Goal: Task Accomplishment & Management: Manage account settings

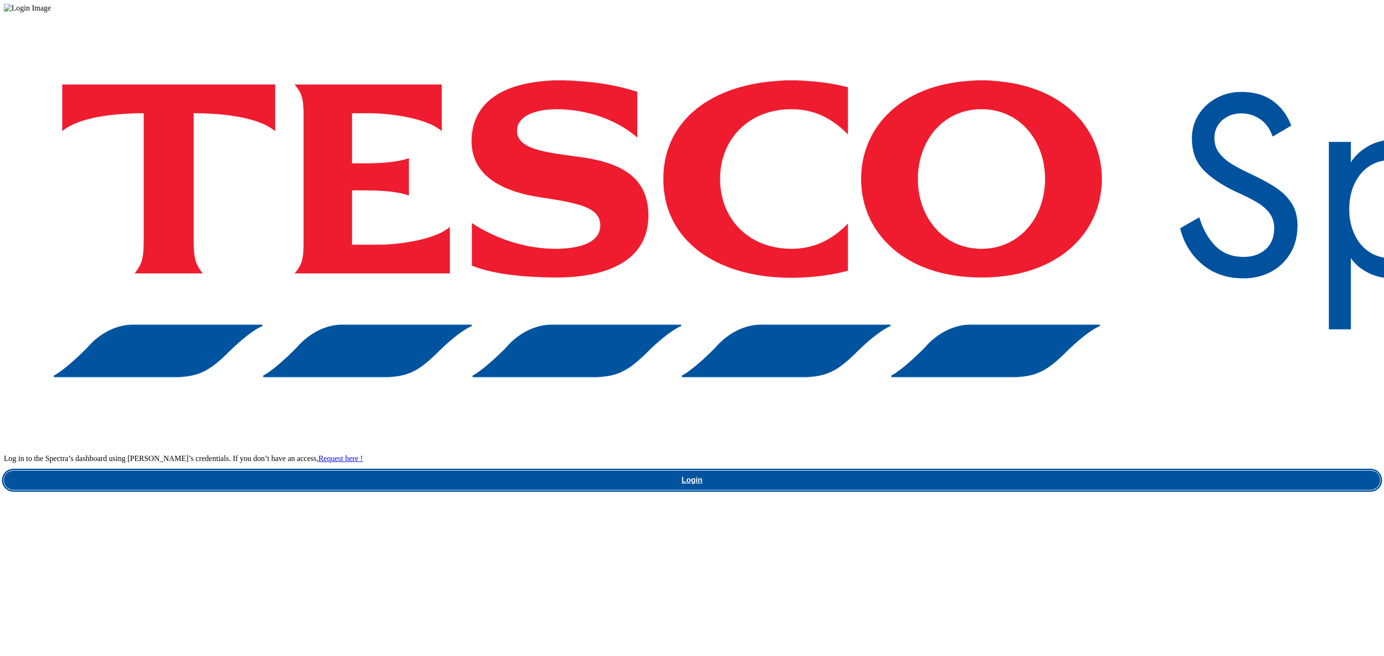
click at [1003, 471] on link "Login" at bounding box center [692, 480] width 1376 height 19
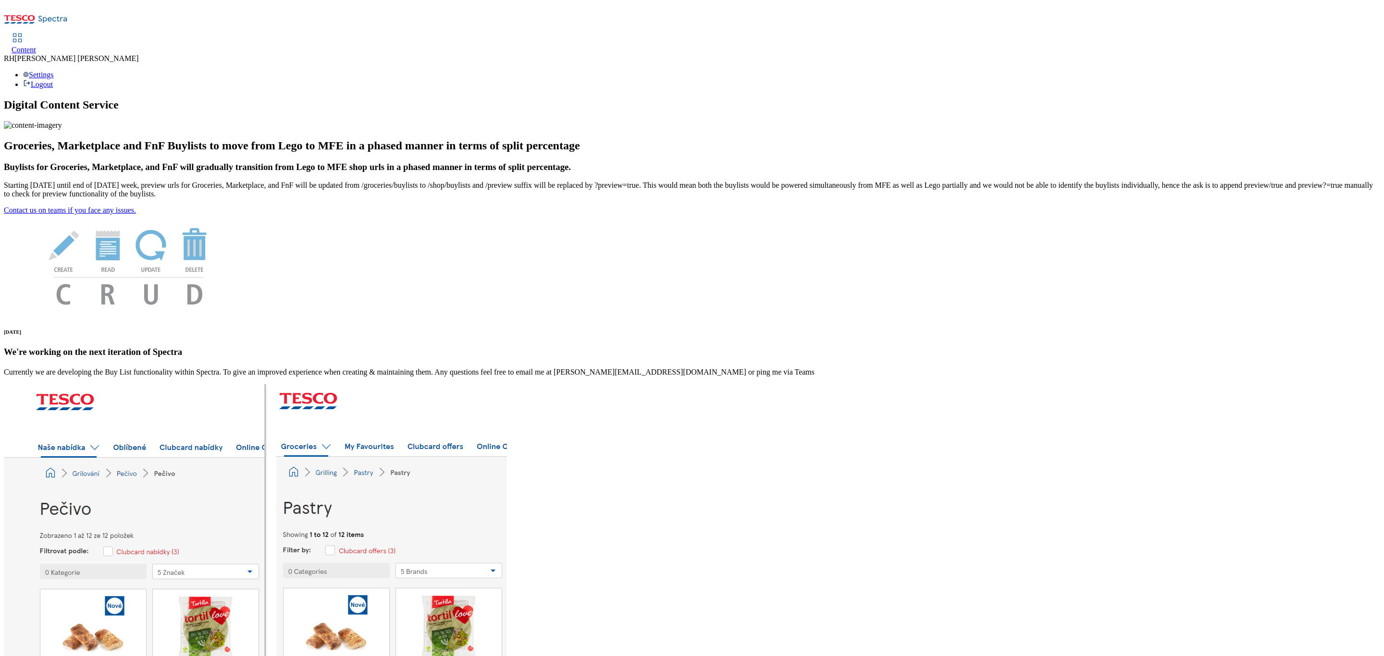
click at [36, 46] on div "Content" at bounding box center [24, 50] width 25 height 9
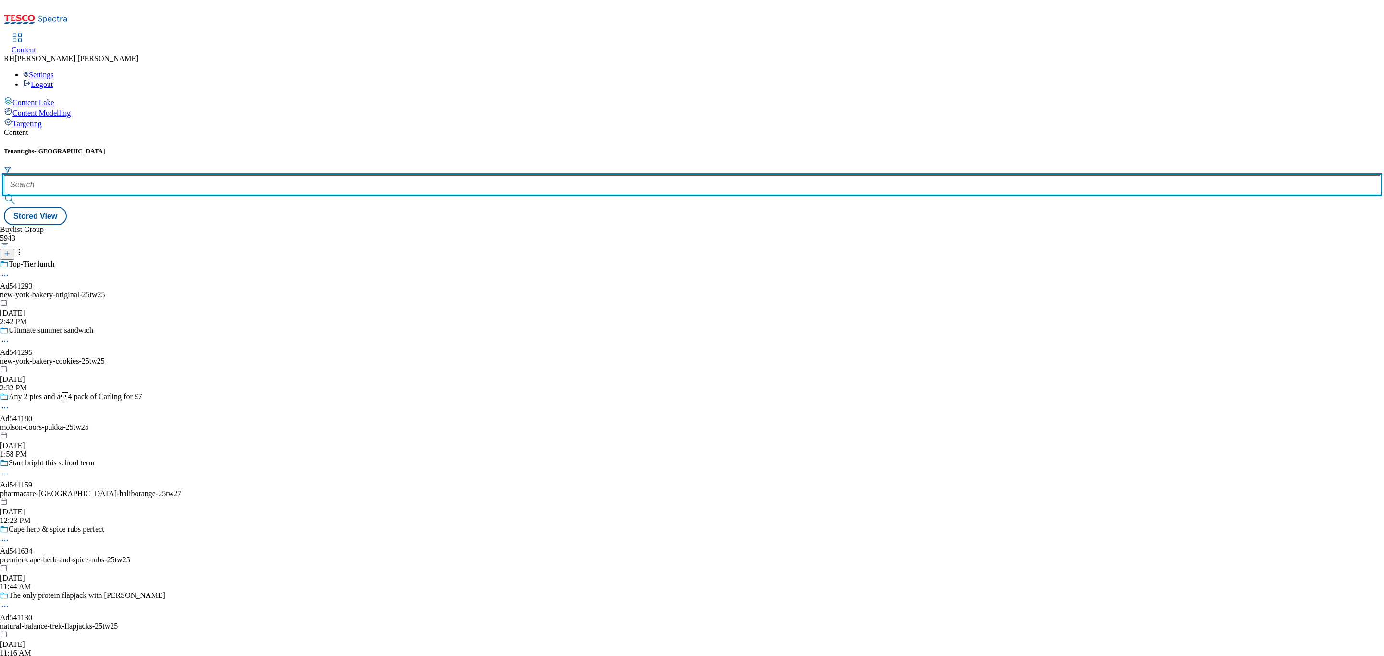
click at [203, 175] on input "text" at bounding box center [692, 184] width 1376 height 19
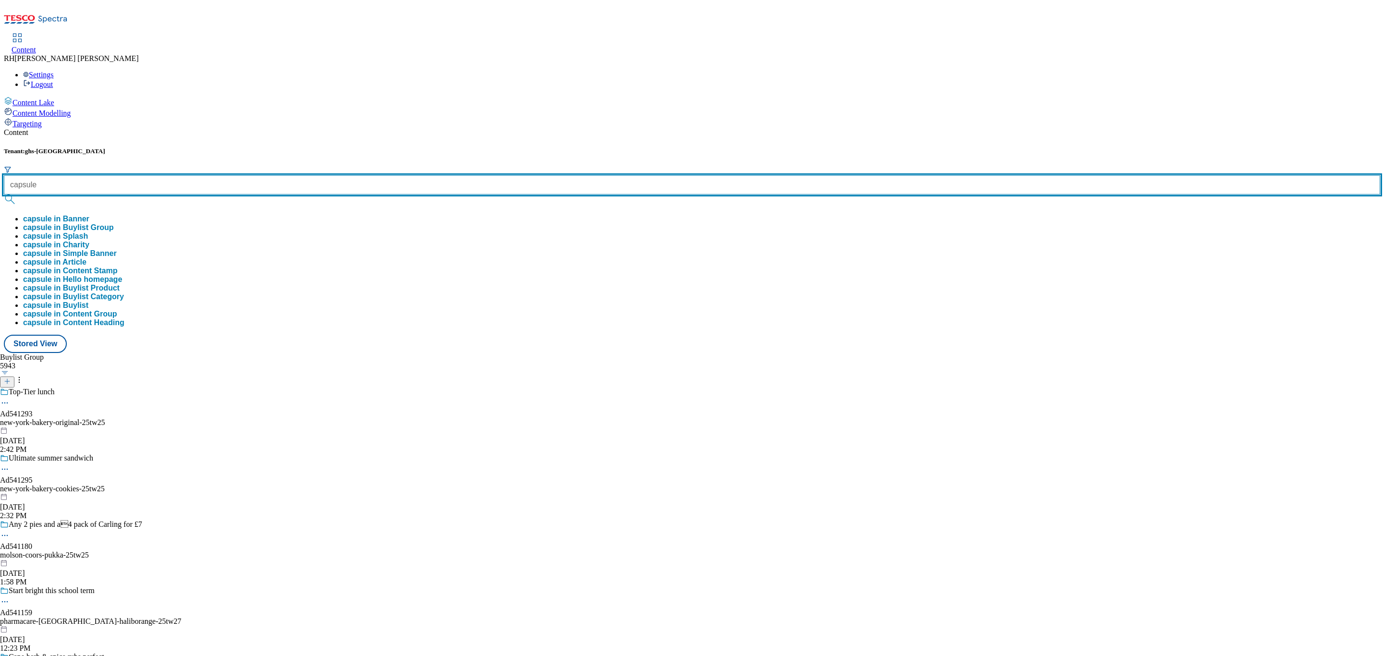
type input "capsule"
click at [4, 195] on button "submit" at bounding box center [10, 200] width 13 height 10
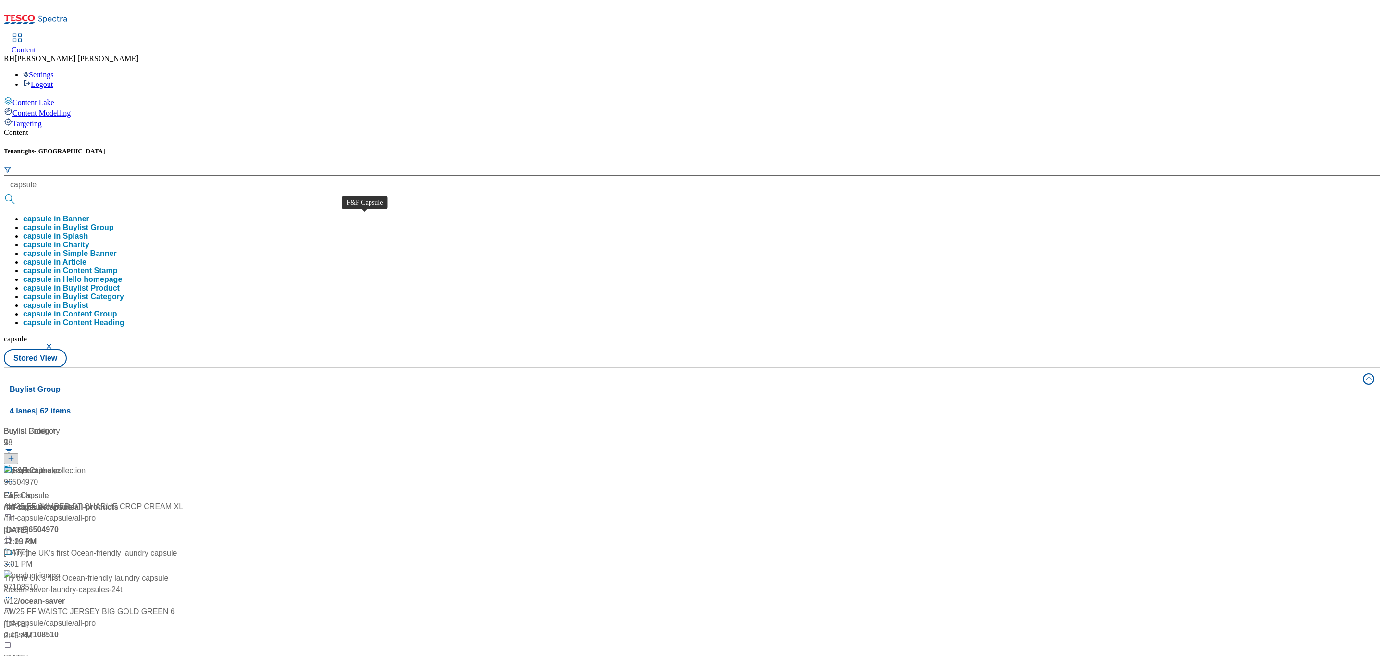
click at [49, 490] on span "F&F Capsule" at bounding box center [26, 496] width 45 height 12
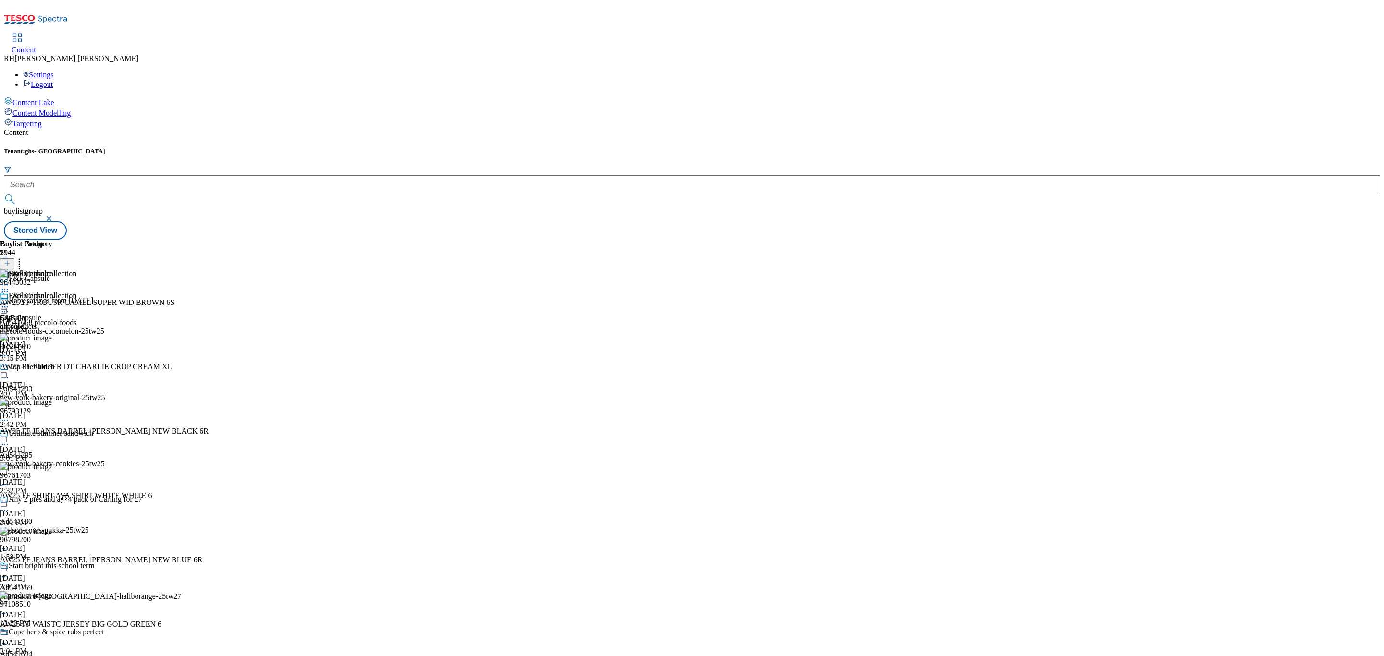
click at [52, 322] on div "all-products" at bounding box center [26, 326] width 52 height 9
click at [6, 307] on circle at bounding box center [4, 307] width 1 height 1
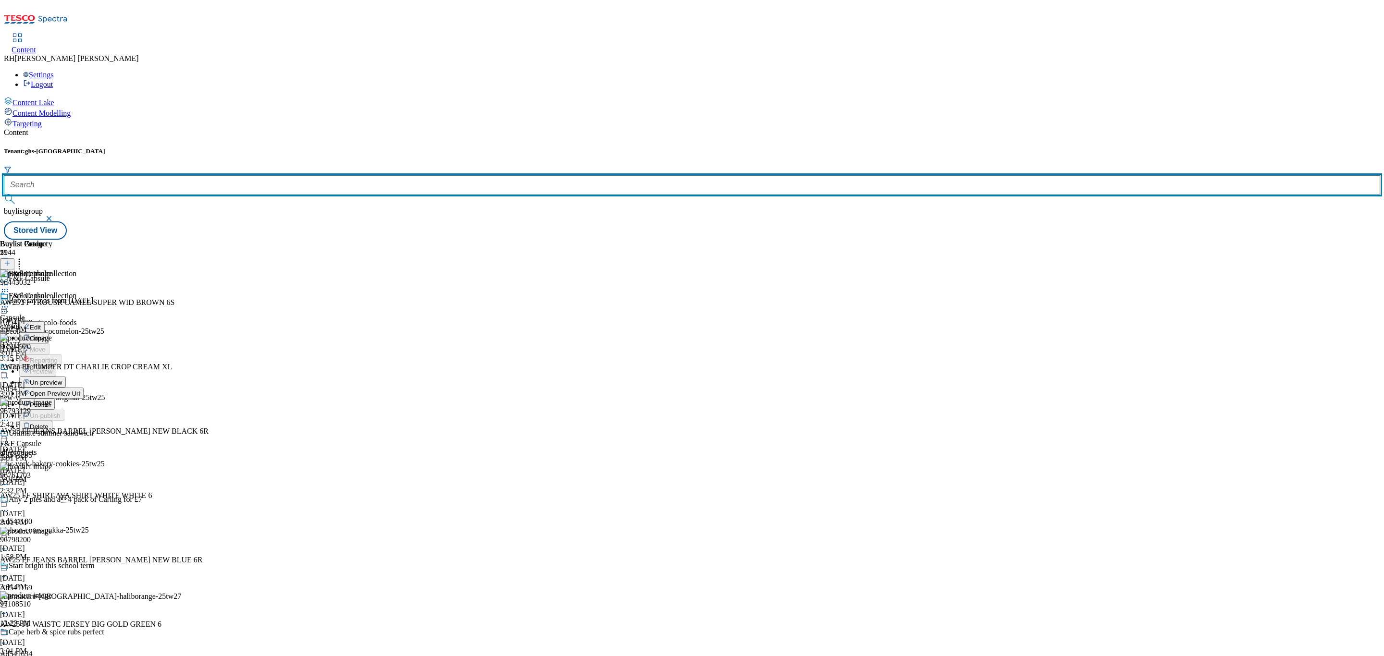
click at [243, 175] on input "text" at bounding box center [692, 184] width 1376 height 19
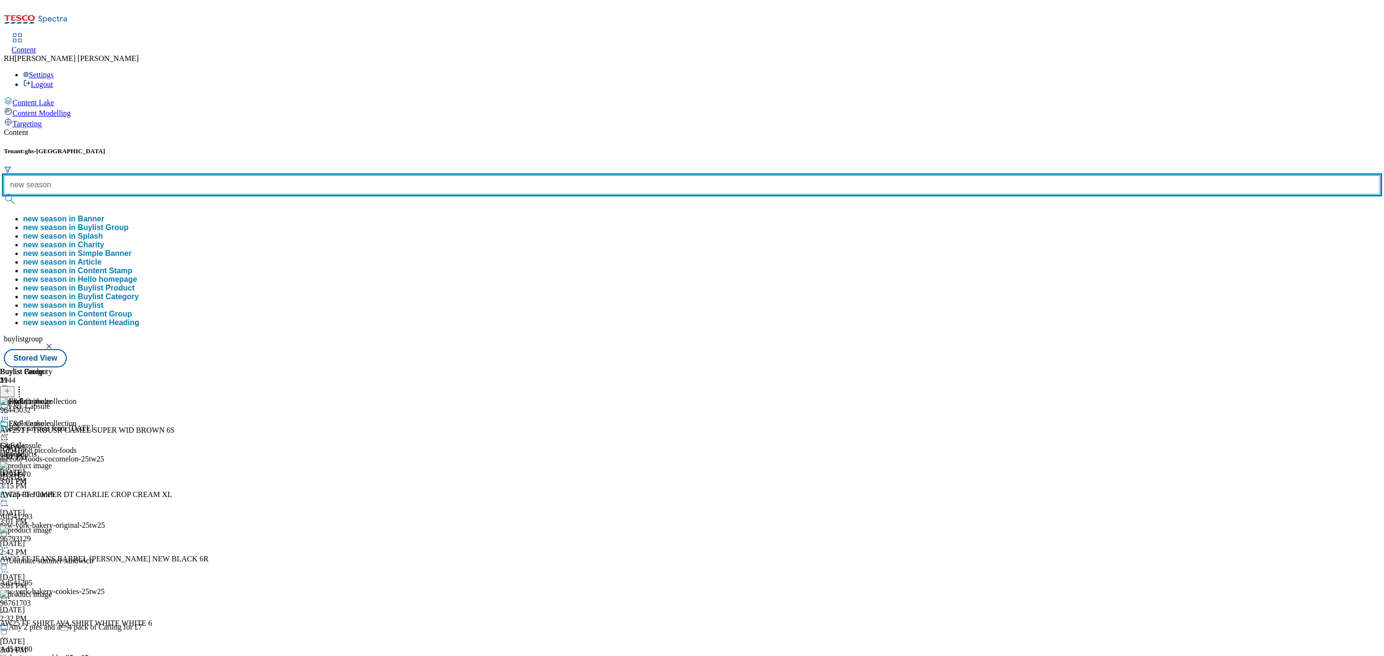
type input "new season"
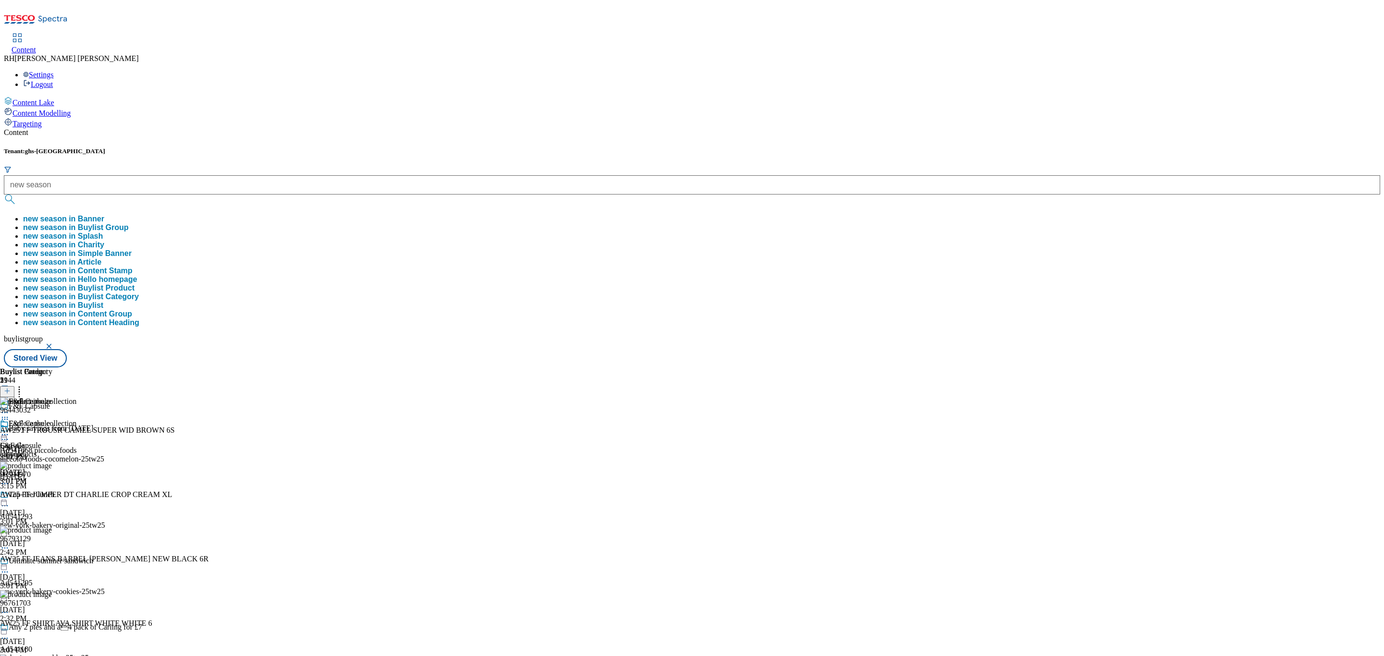
click at [129, 223] on button "new season in Buylist Group" at bounding box center [76, 227] width 106 height 9
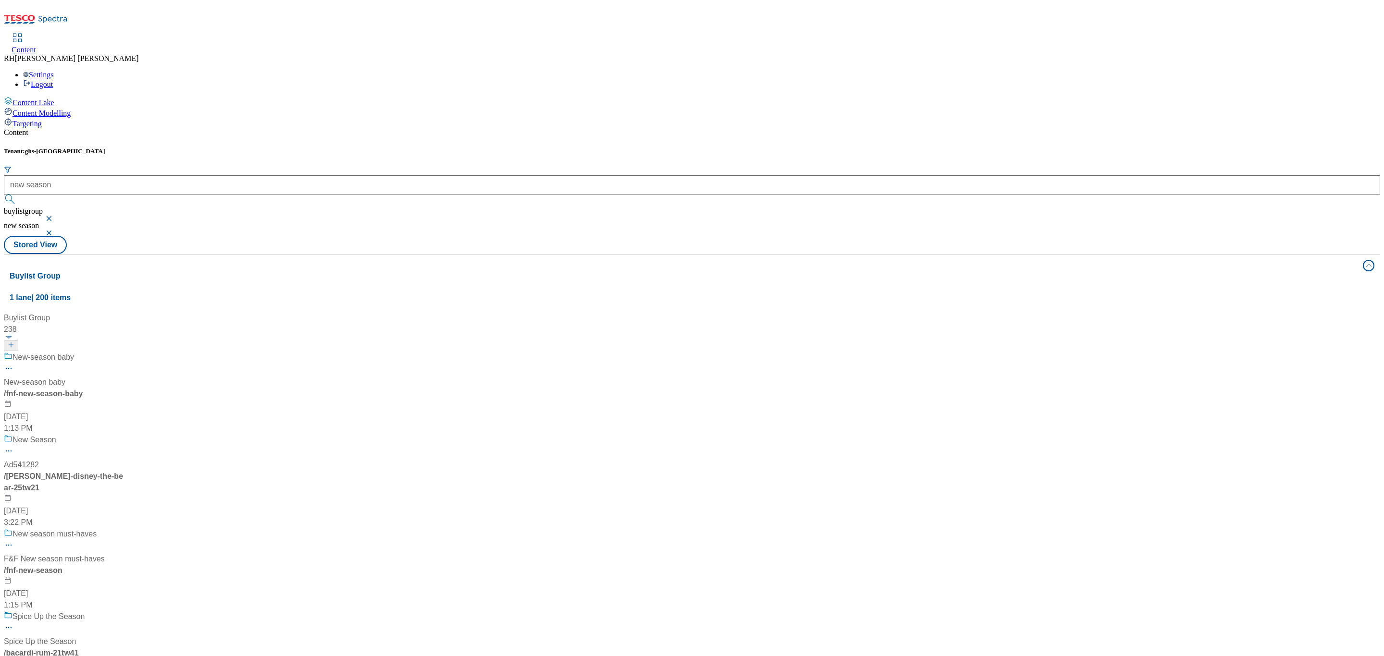
scroll to position [144, 0]
click at [124, 529] on div "New season must-haves F&F New season must-haves / fnf-new-season [DATE] 1:15 PM" at bounding box center [64, 570] width 120 height 83
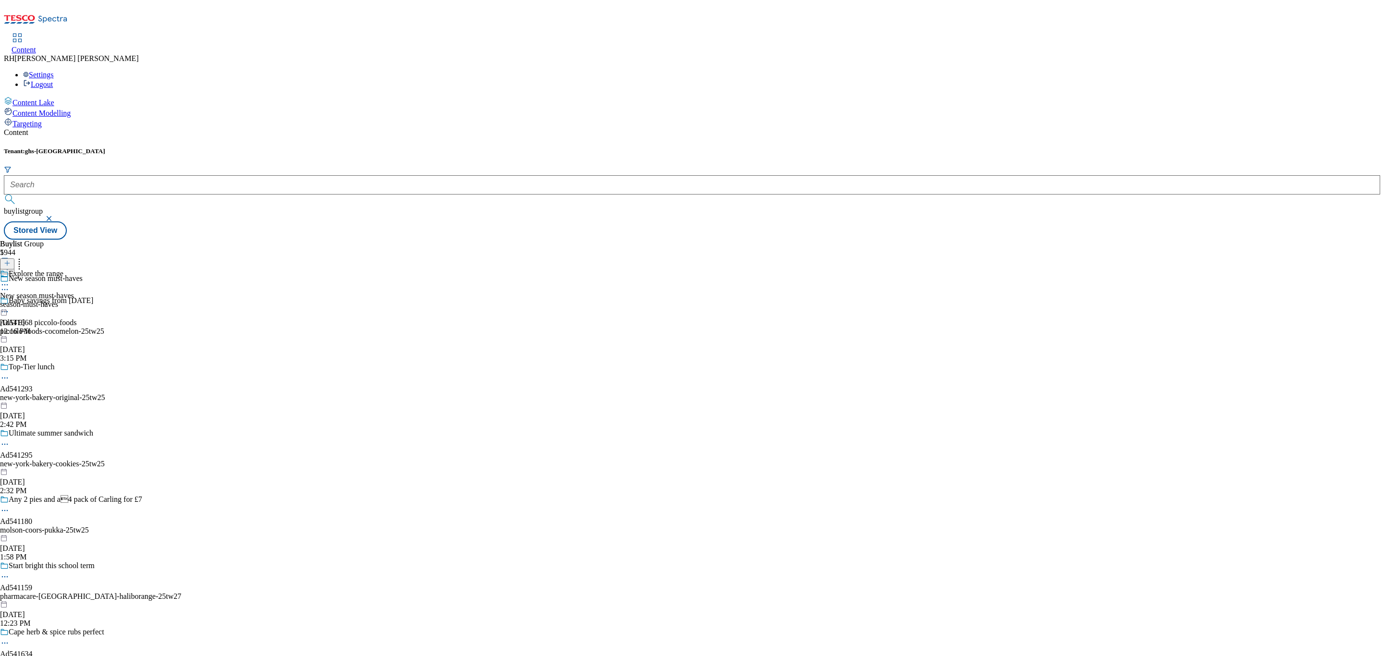
click at [74, 300] on div "season-must-haves" at bounding box center [37, 304] width 74 height 9
click at [52, 300] on div "all-products" at bounding box center [26, 304] width 52 height 9
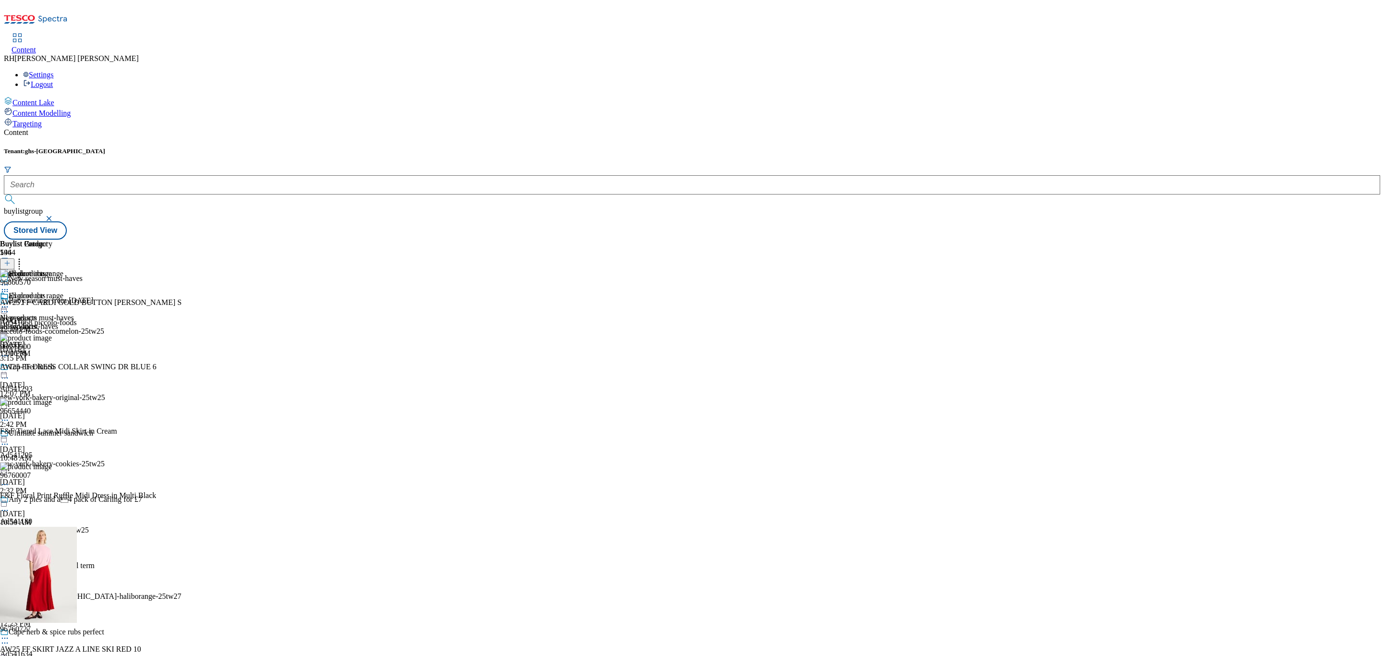
click at [8, 307] on circle at bounding box center [7, 307] width 1 height 1
click at [61, 412] on span "Un-publish" at bounding box center [45, 415] width 31 height 7
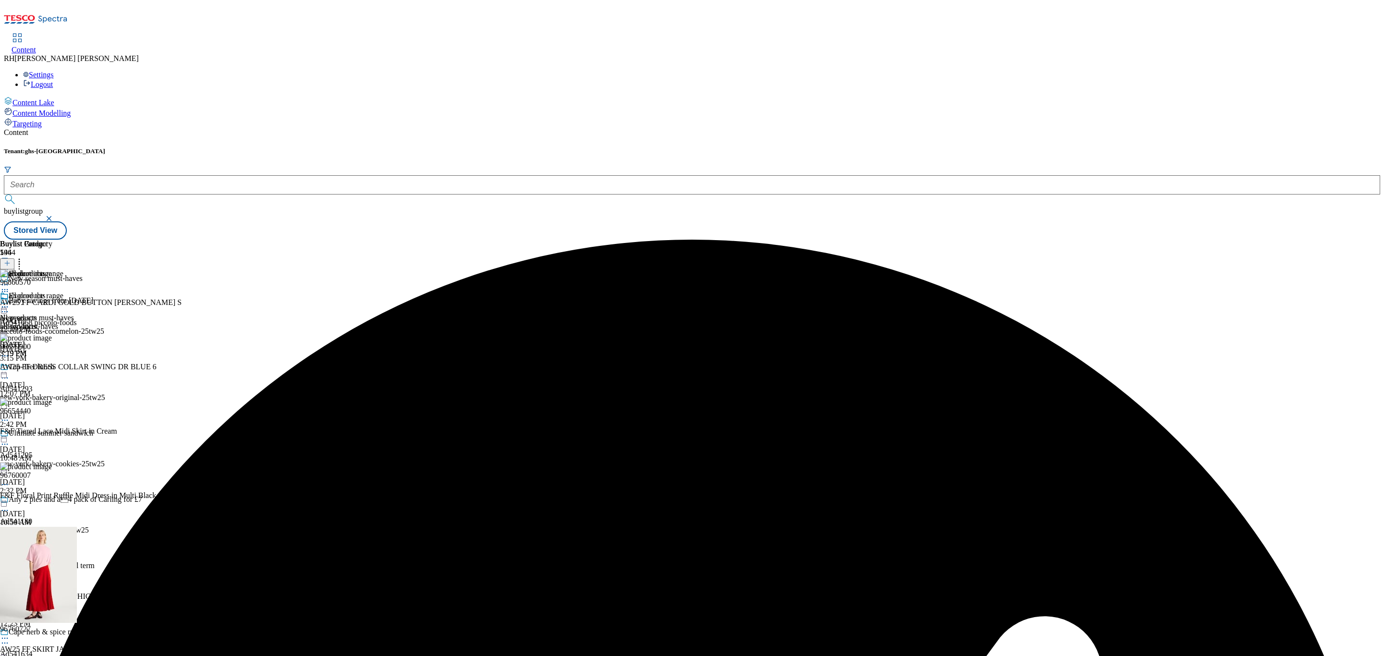
click at [10, 302] on icon at bounding box center [5, 307] width 10 height 10
click at [62, 379] on span "Un-preview" at bounding box center [46, 382] width 32 height 7
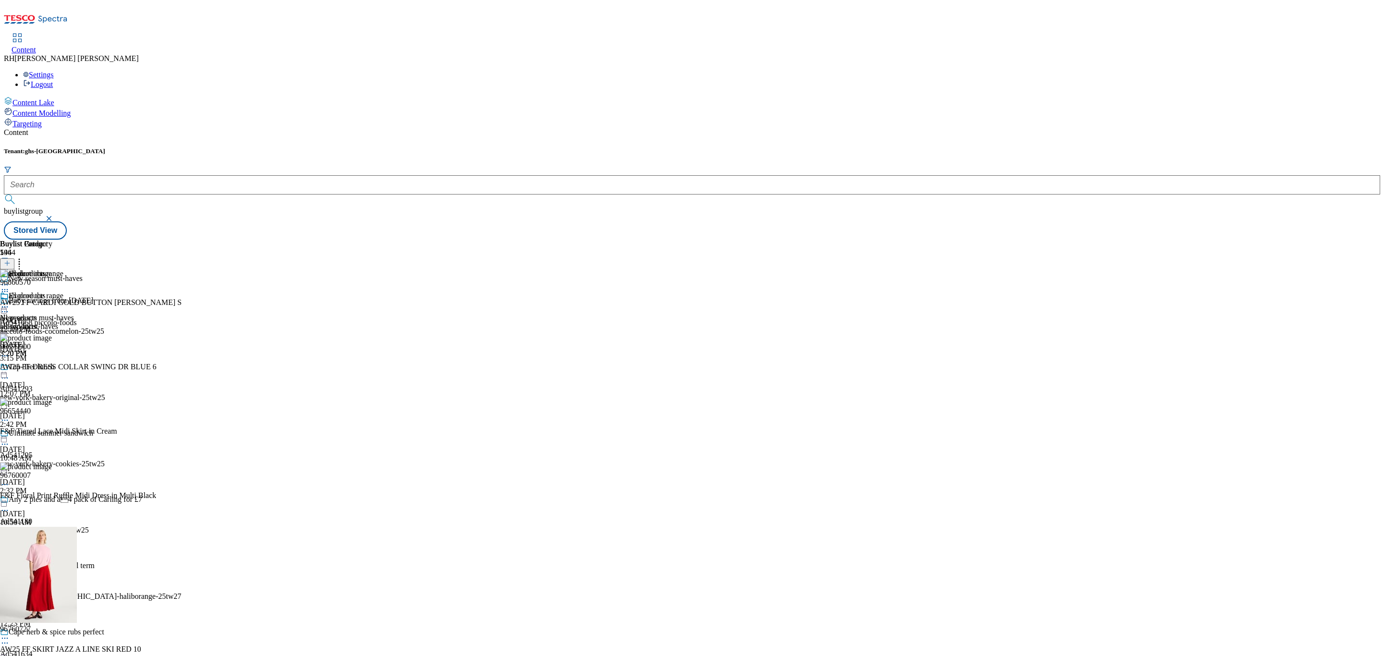
click at [8, 291] on circle at bounding box center [7, 291] width 1 height 1
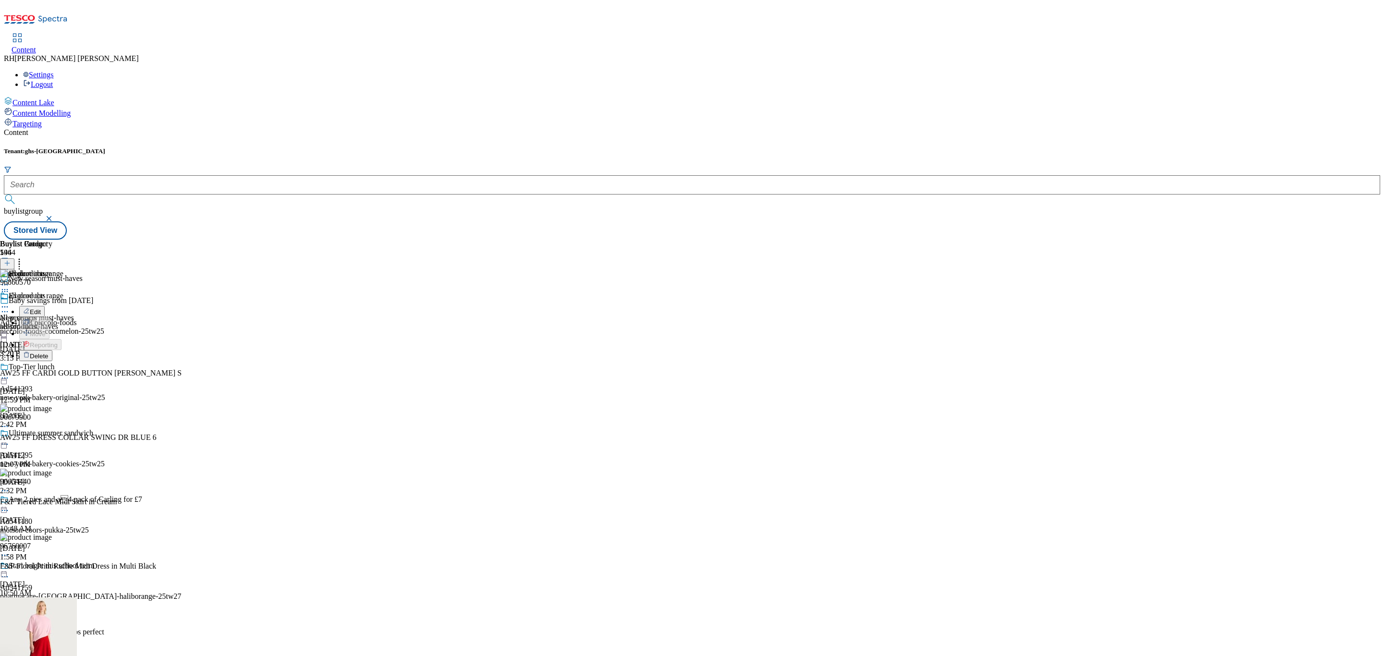
click at [49, 353] on span "Delete" at bounding box center [39, 356] width 19 height 7
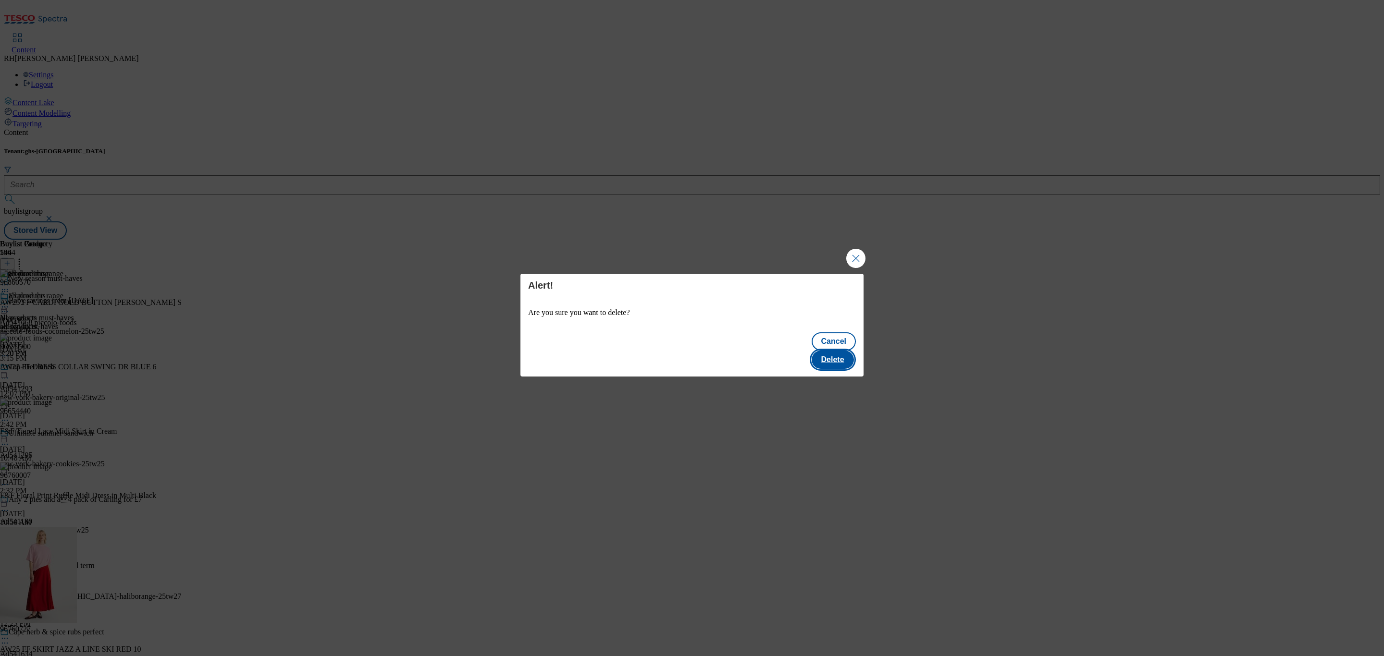
click at [833, 352] on button "Delete" at bounding box center [833, 360] width 42 height 18
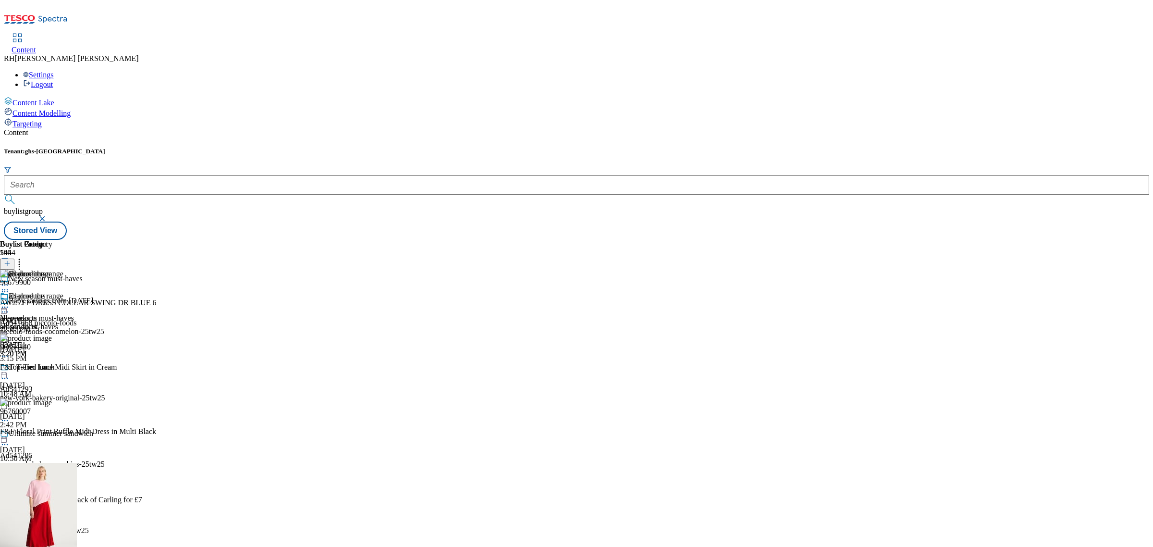
scroll to position [2629, 0]
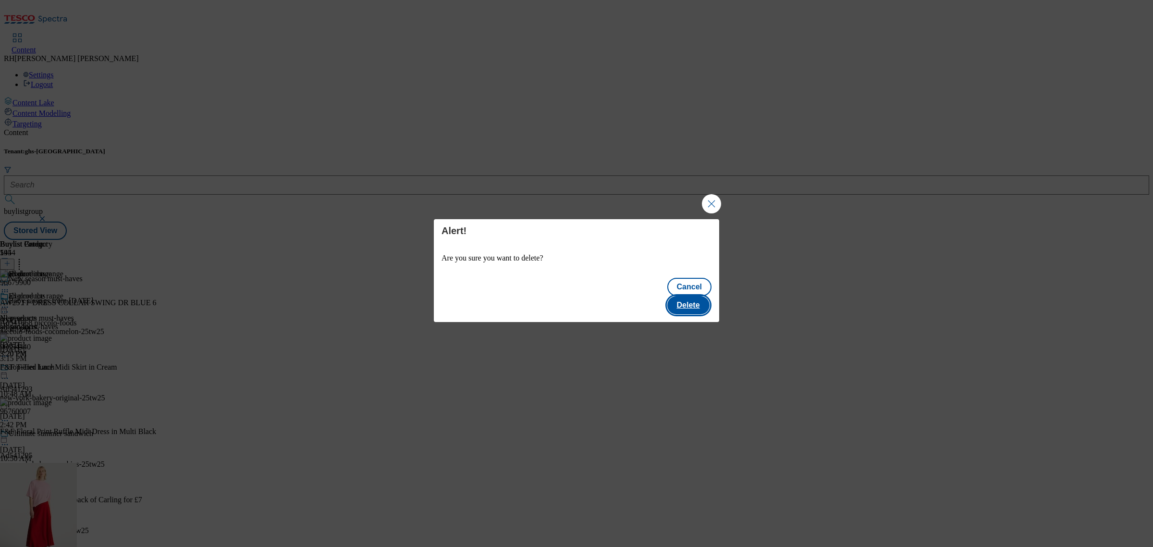
click at [692, 296] on button "Delete" at bounding box center [689, 305] width 42 height 18
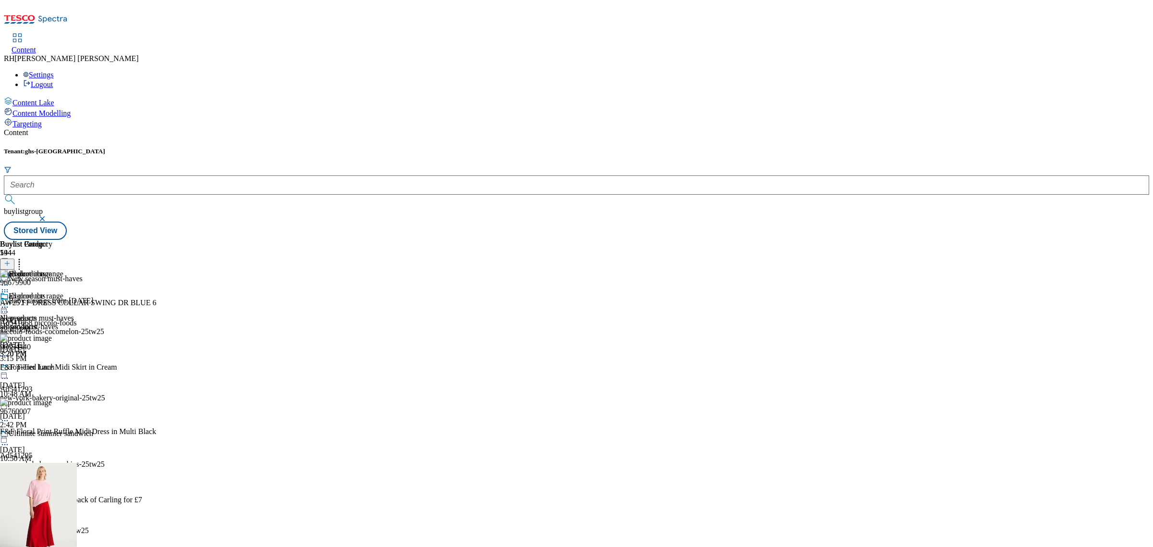
scroll to position [10308, 0]
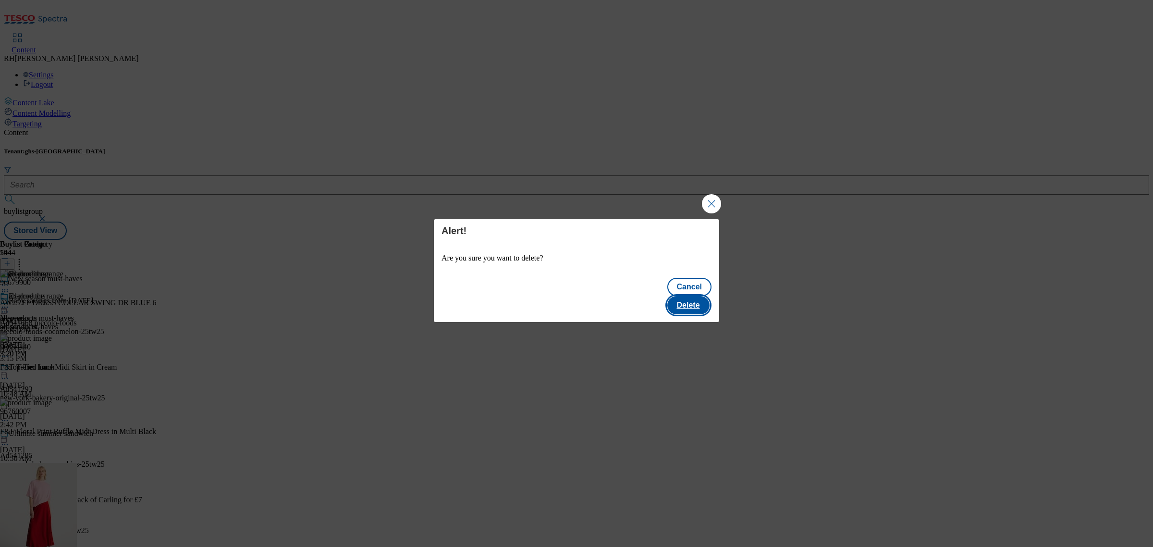
click at [691, 297] on button "Delete" at bounding box center [689, 305] width 42 height 18
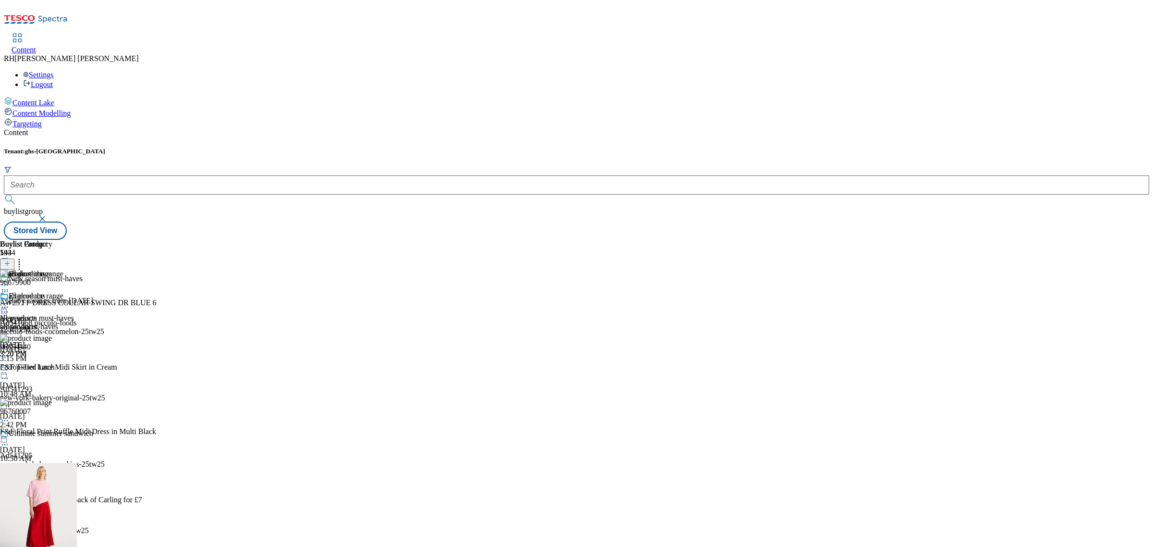
scroll to position [11640, 0]
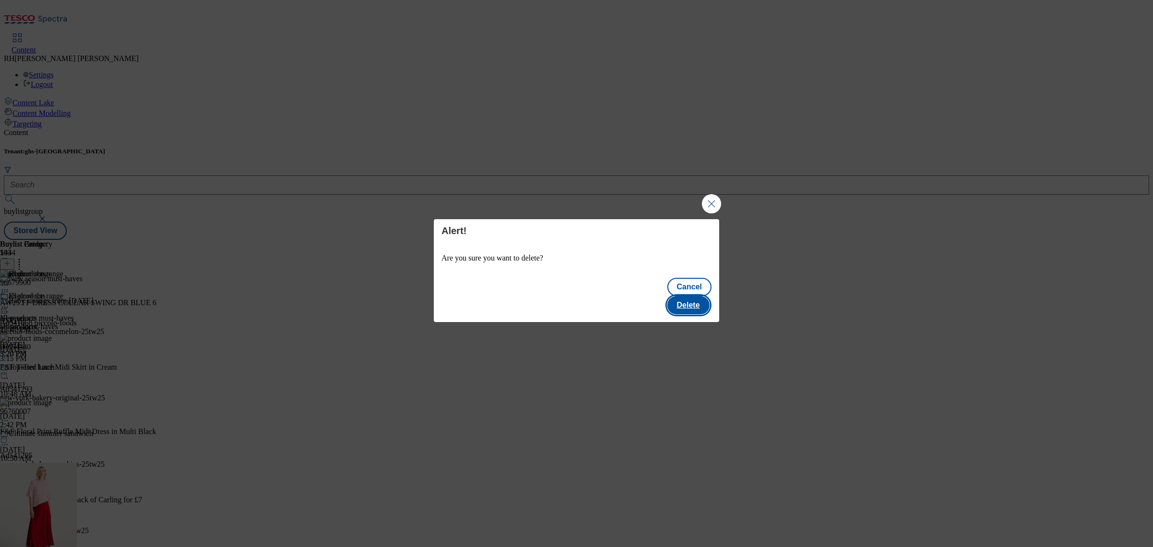
click at [702, 296] on button "Delete" at bounding box center [689, 305] width 42 height 18
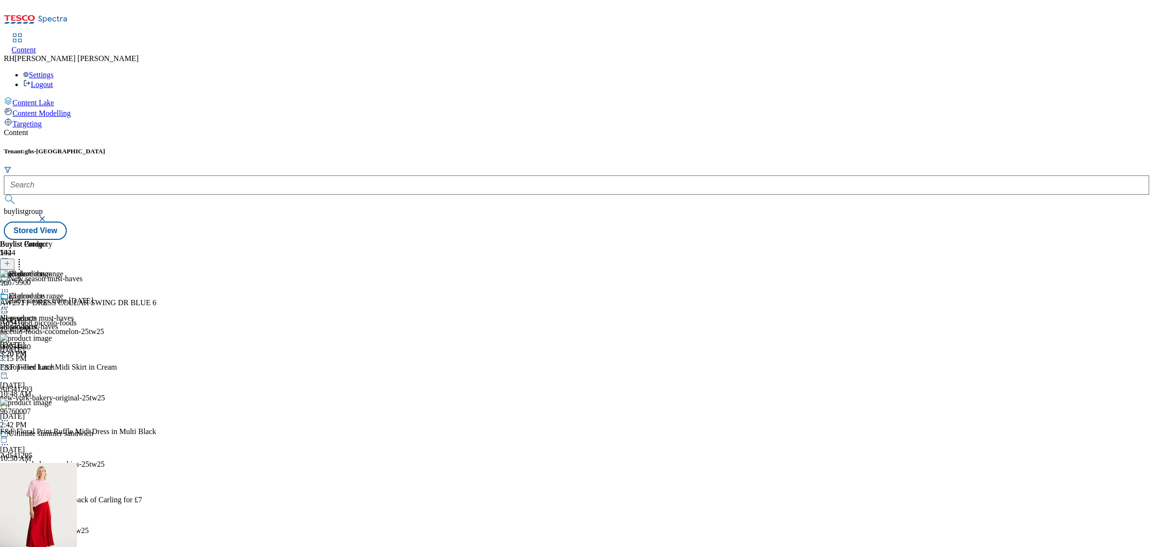
scroll to position [12388, 0]
click at [24, 257] on icon at bounding box center [19, 262] width 10 height 10
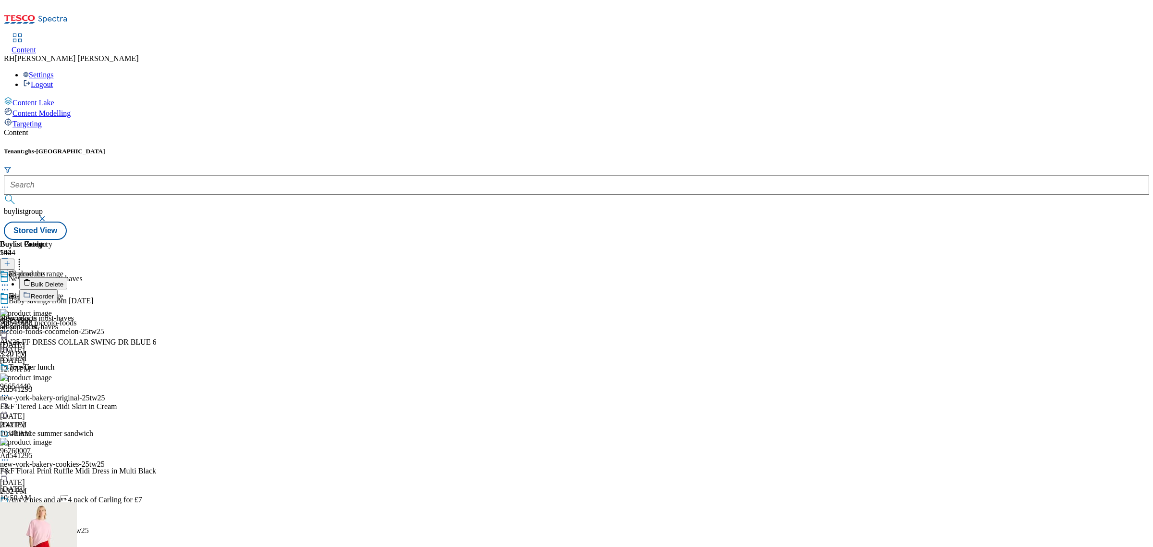
click at [63, 281] on span "Bulk Delete" at bounding box center [47, 284] width 33 height 7
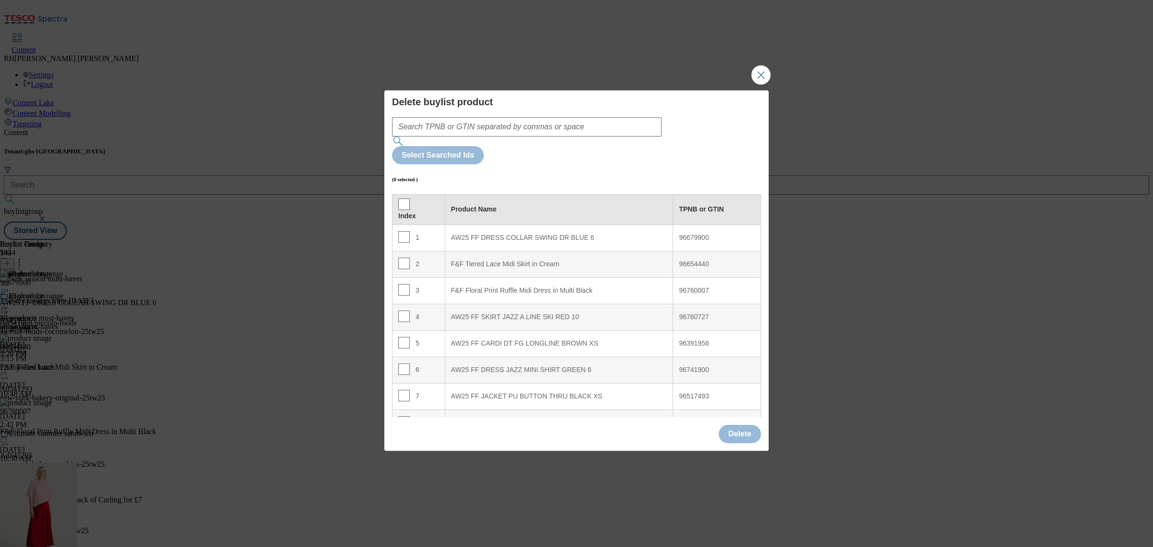
scroll to position [3557, 0]
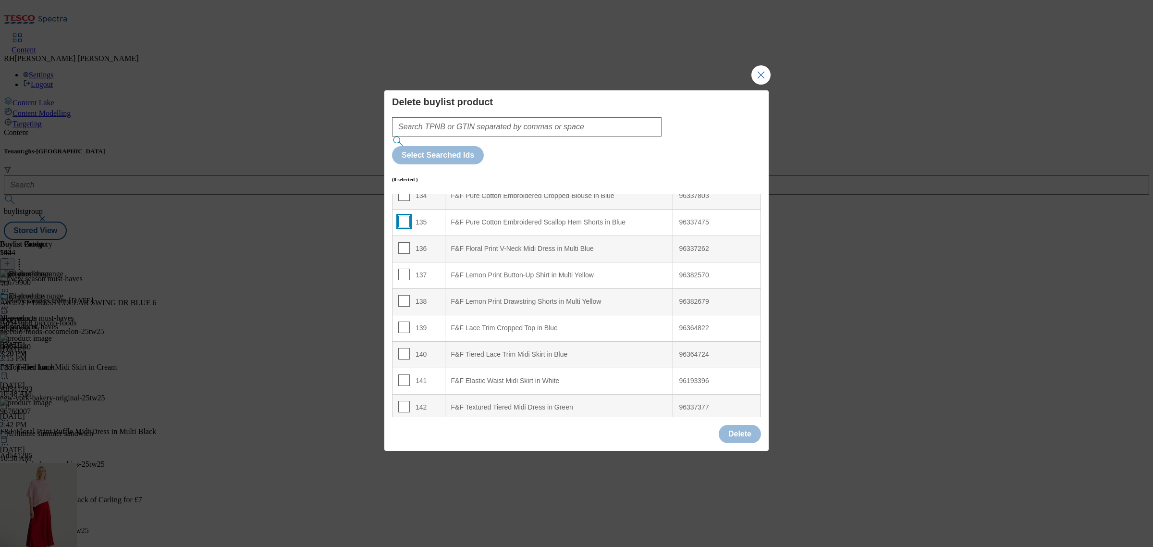
click at [402, 216] on input "Modal" at bounding box center [404, 222] width 12 height 12
checkbox input "true"
click at [402, 242] on input "Modal" at bounding box center [404, 248] width 12 height 12
checkbox input "true"
click at [400, 269] on input "Modal" at bounding box center [404, 275] width 12 height 12
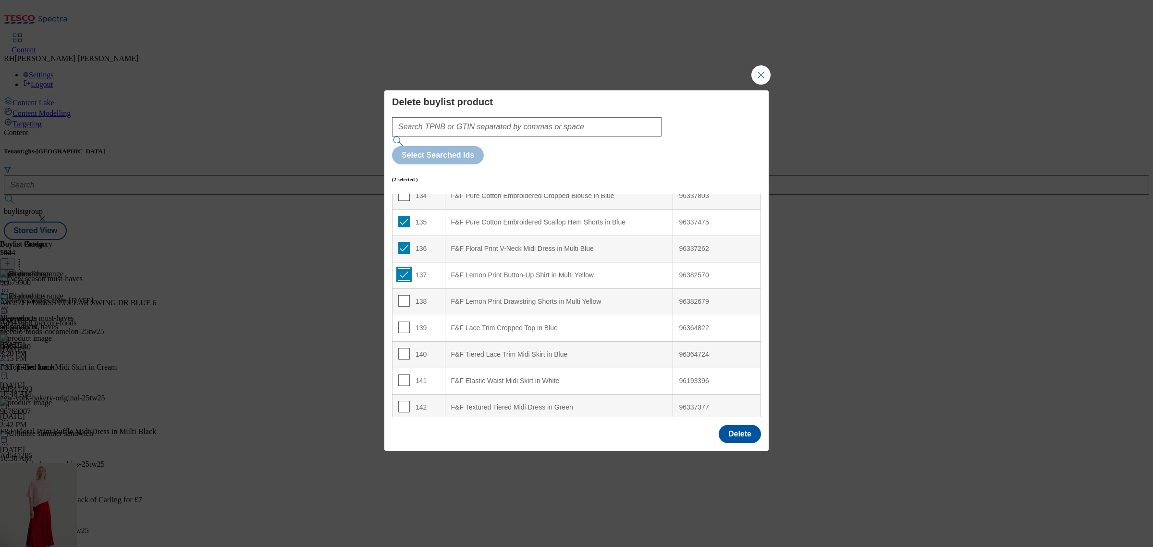
checkbox input "true"
click at [403, 295] on input "Modal" at bounding box center [404, 301] width 12 height 12
checkbox input "true"
click at [403, 322] on input "Modal" at bounding box center [404, 328] width 12 height 12
checkbox input "true"
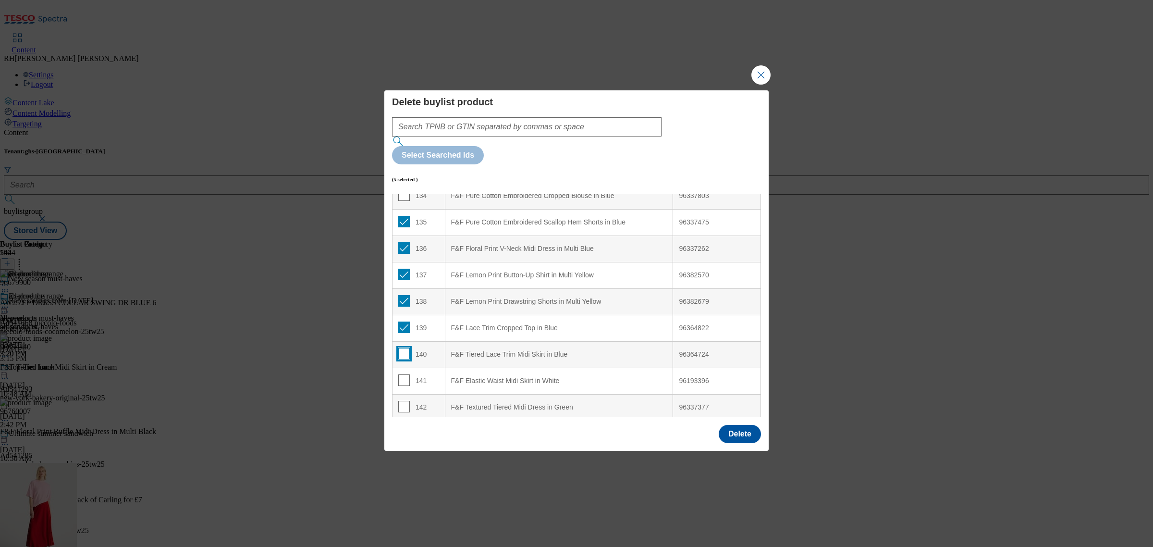
click at [402, 348] on input "Modal" at bounding box center [404, 354] width 12 height 12
checkbox input "true"
click at [399, 374] on input "Modal" at bounding box center [404, 380] width 12 height 12
checkbox input "true"
click at [400, 401] on input "Modal" at bounding box center [404, 407] width 12 height 12
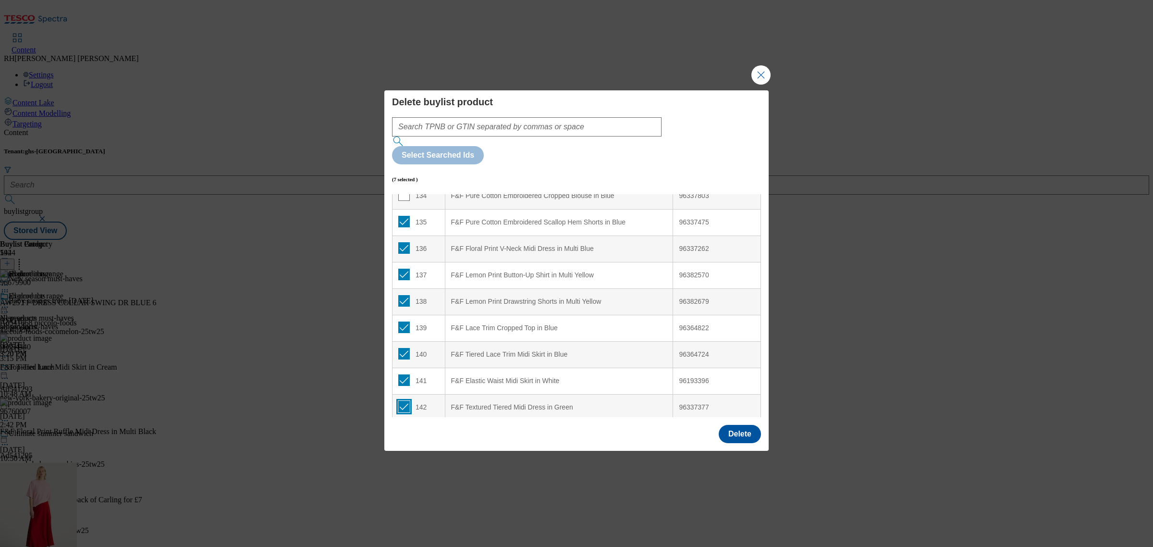
checkbox input "true"
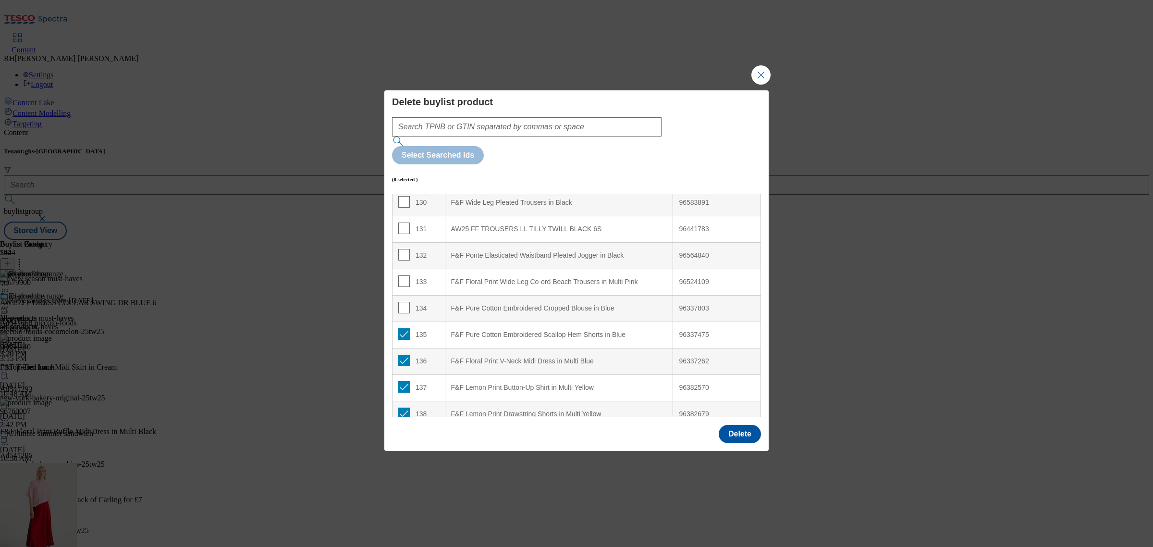
scroll to position [3437, 0]
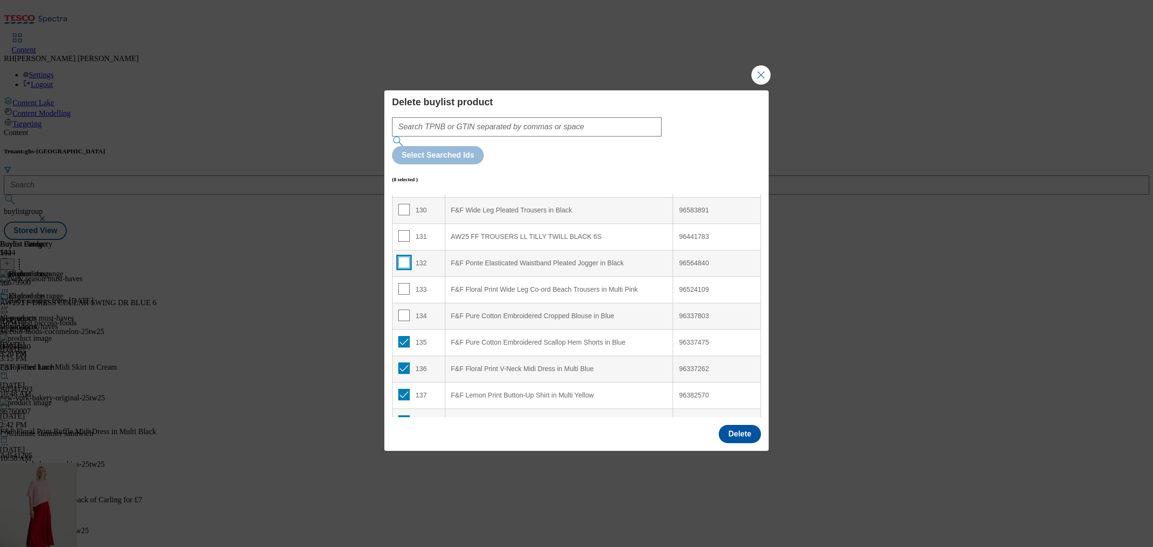
click at [400, 257] on input "Modal" at bounding box center [404, 263] width 12 height 12
checkbox input "true"
click at [402, 283] on input "Modal" at bounding box center [404, 289] width 12 height 12
checkbox input "true"
click at [401, 309] on input "Modal" at bounding box center [404, 315] width 12 height 12
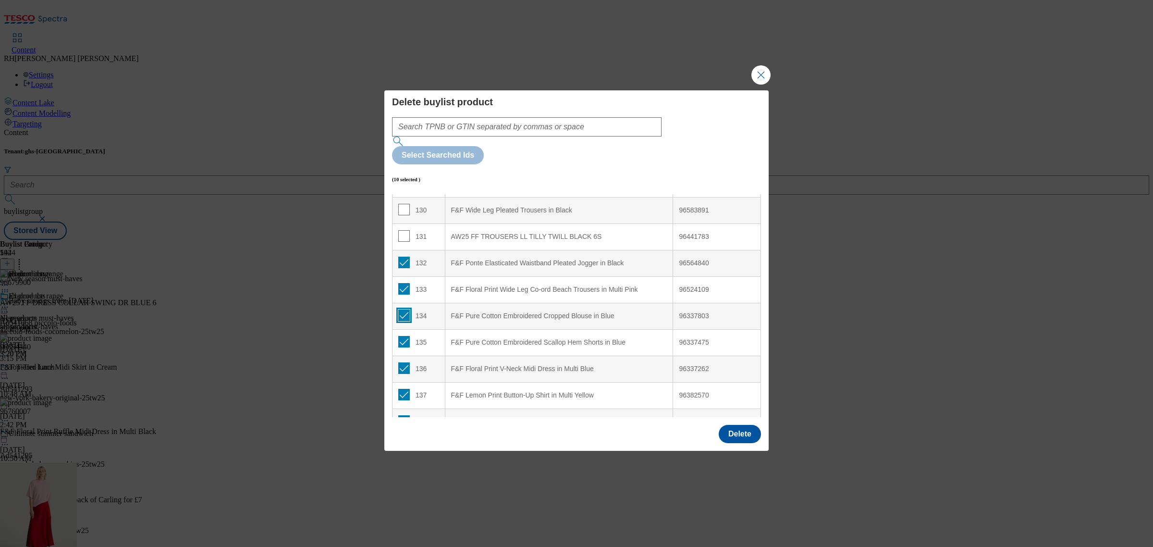
checkbox input "true"
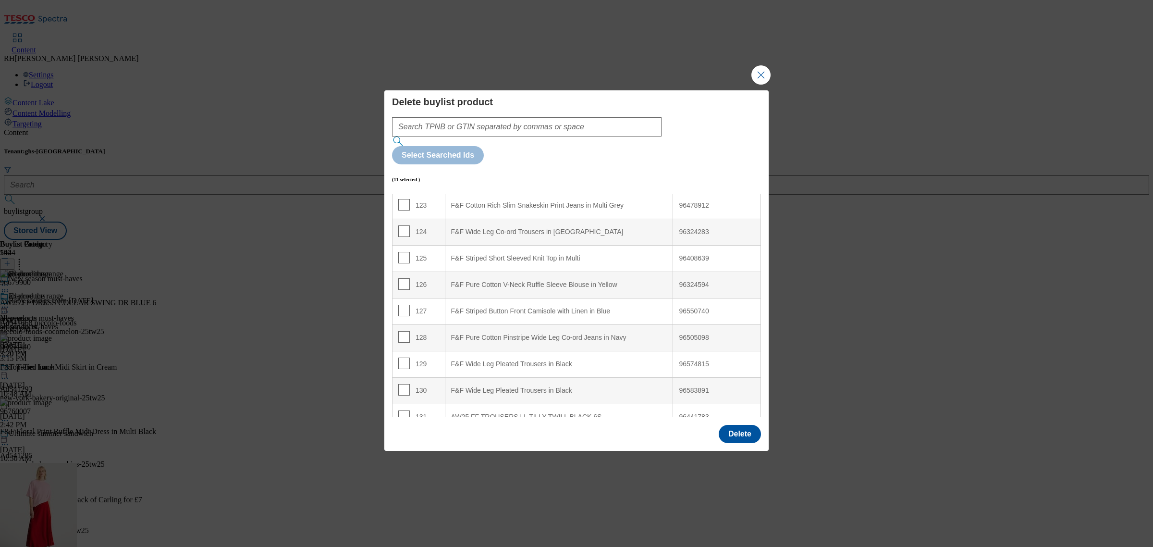
scroll to position [3137, 0]
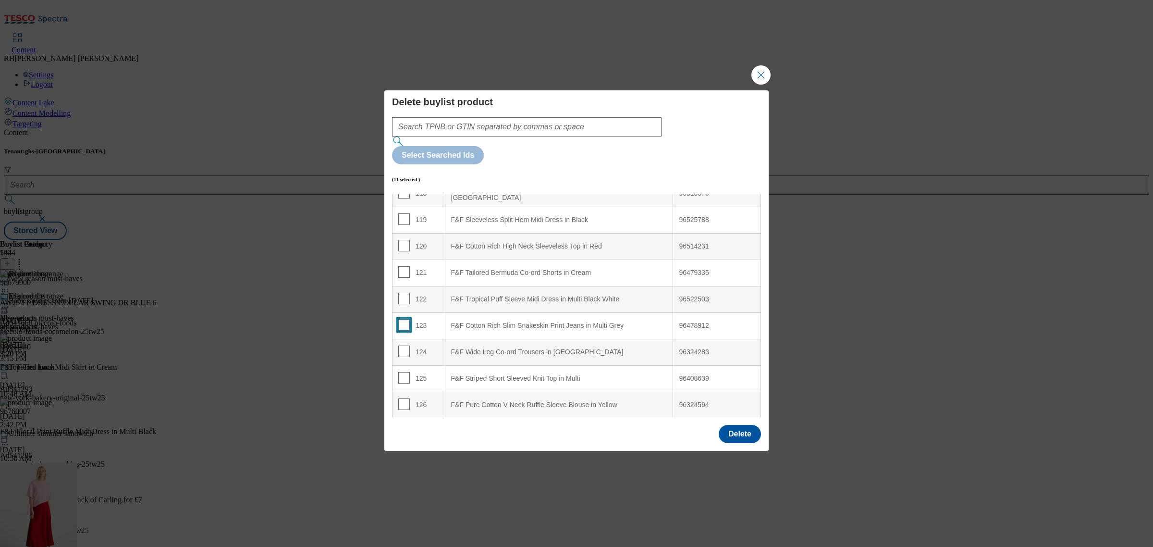
click at [405, 319] on input "Modal" at bounding box center [404, 325] width 12 height 12
checkbox input "true"
click at [400, 293] on input "Modal" at bounding box center [404, 299] width 12 height 12
checkbox input "true"
click at [401, 266] on input "Modal" at bounding box center [404, 272] width 12 height 12
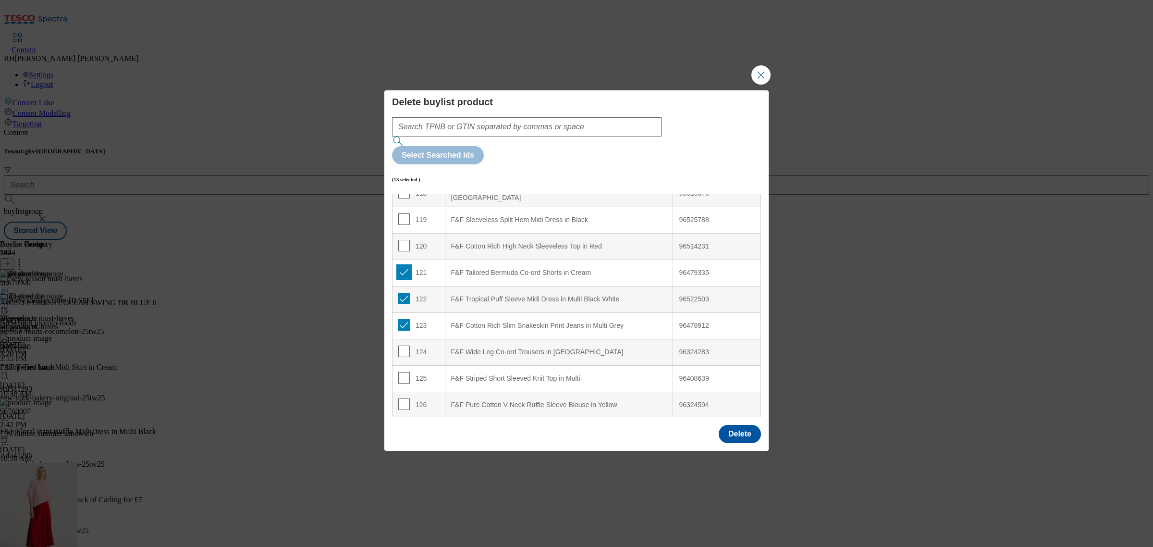
checkbox input "true"
click at [403, 213] on input "Modal" at bounding box center [404, 219] width 12 height 12
checkbox input "true"
click at [735, 425] on button "Delete" at bounding box center [740, 434] width 42 height 18
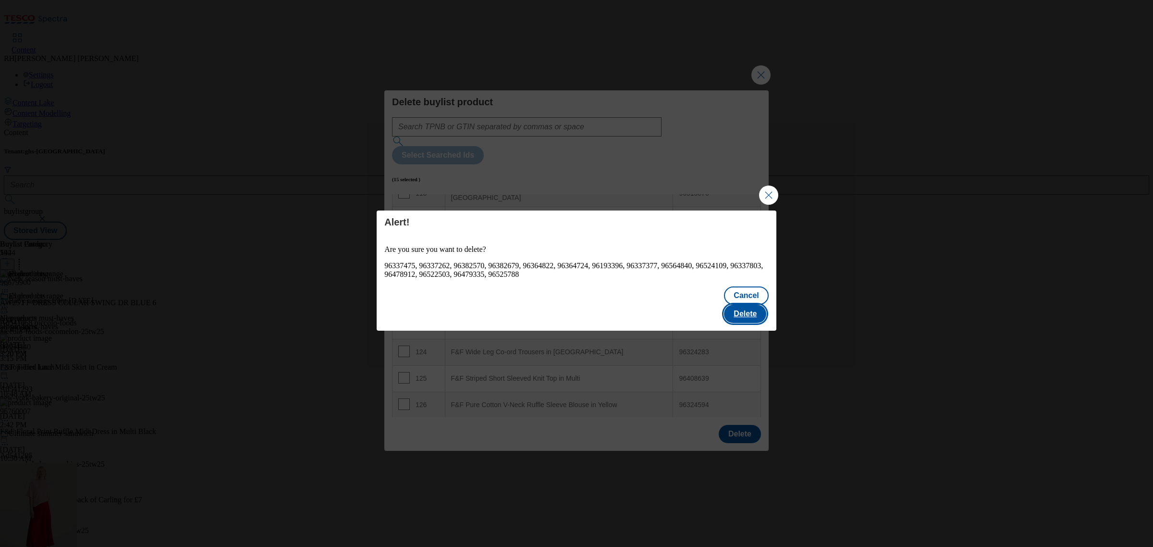
click at [750, 313] on button "Delete" at bounding box center [745, 314] width 42 height 18
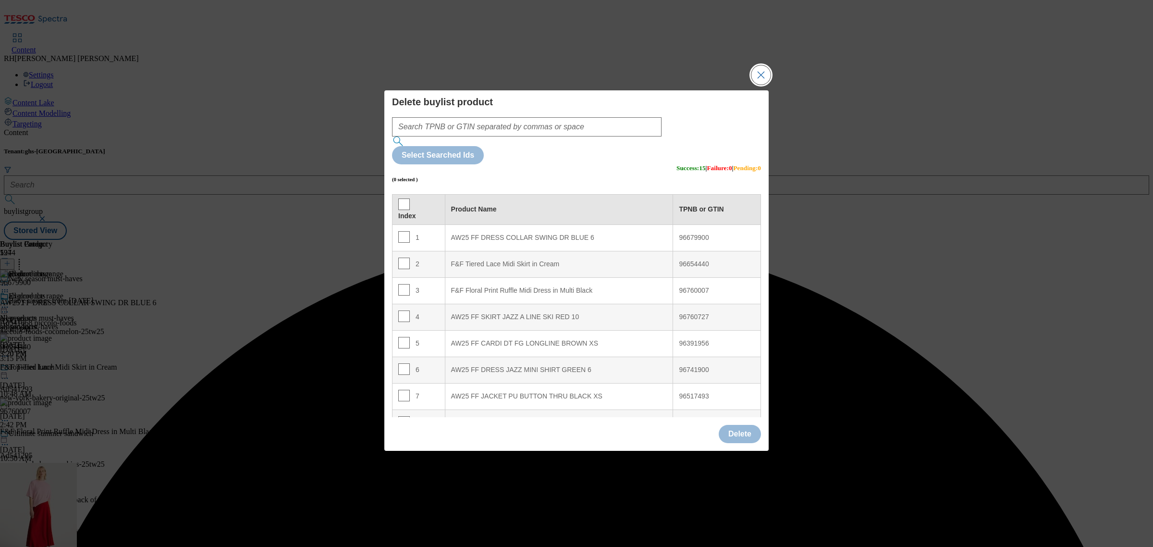
click at [760, 85] on button "Close Modal" at bounding box center [761, 74] width 19 height 19
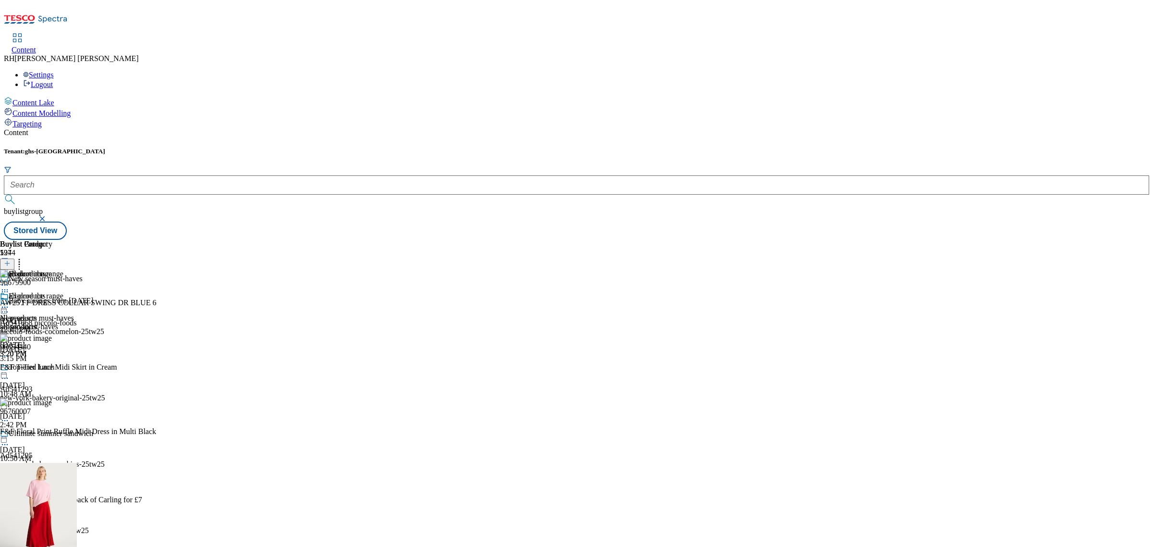
click at [11, 260] on icon at bounding box center [7, 263] width 7 height 7
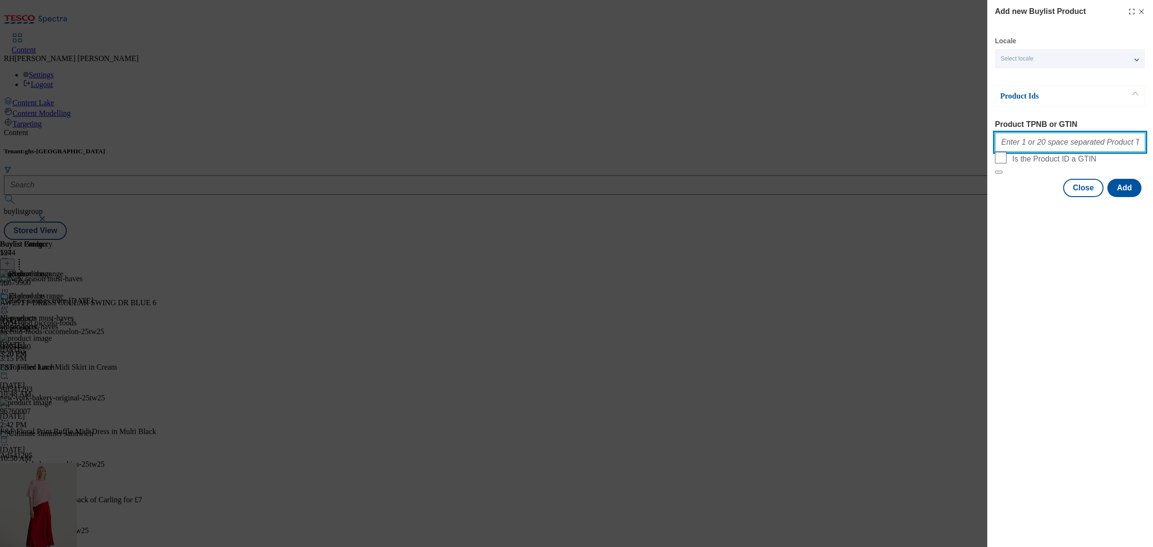
click at [1030, 146] on input "Product TPNB or GTIN" at bounding box center [1070, 142] width 150 height 19
paste input "96470264"
type input "96470264"
click at [1118, 197] on button "Add" at bounding box center [1125, 188] width 34 height 18
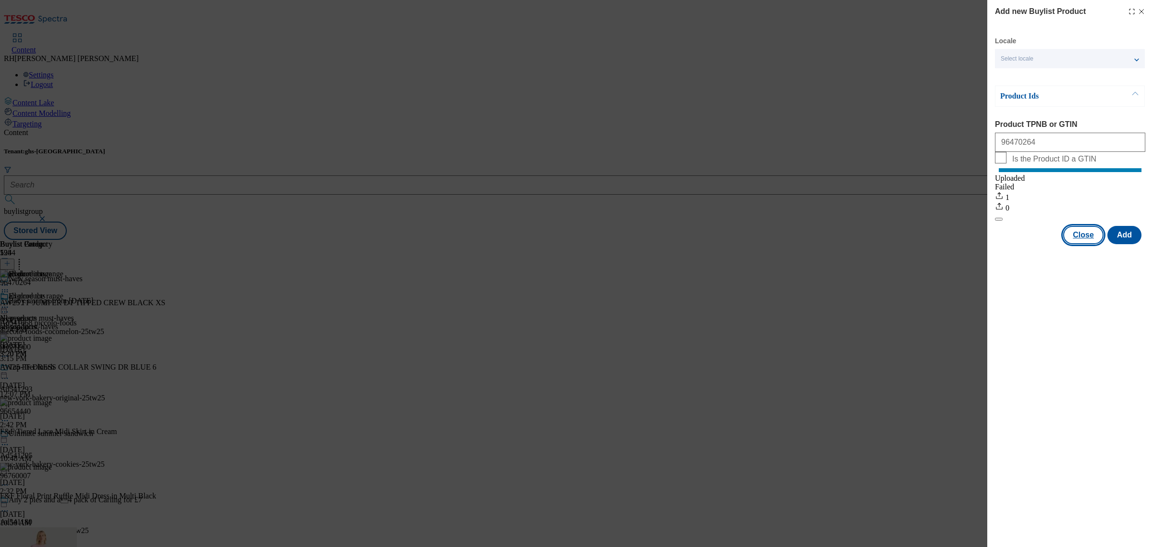
click at [1091, 239] on button "Close" at bounding box center [1084, 235] width 40 height 18
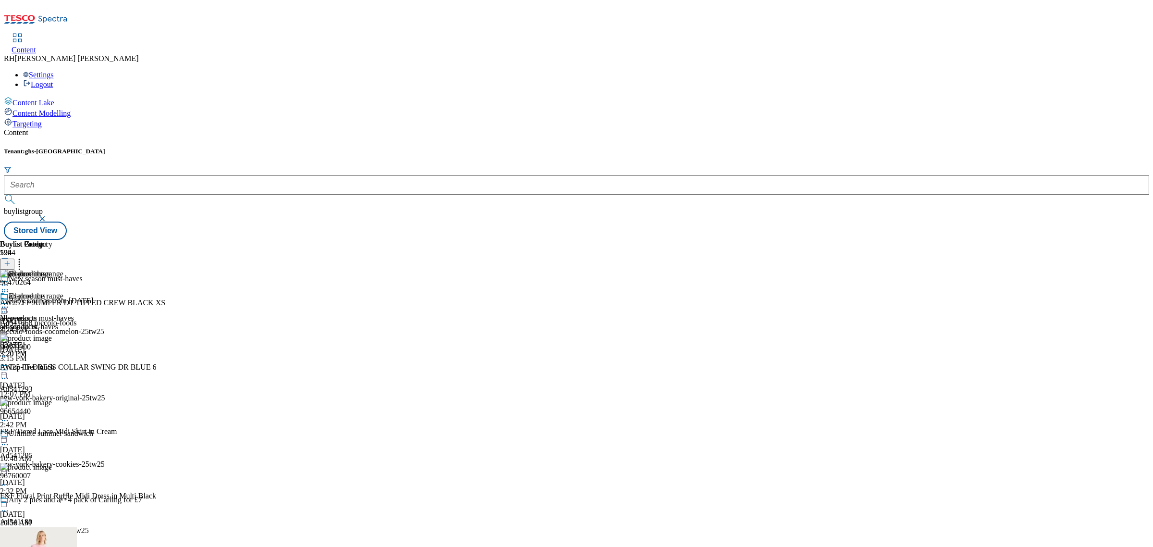
click at [11, 260] on icon at bounding box center [7, 263] width 7 height 7
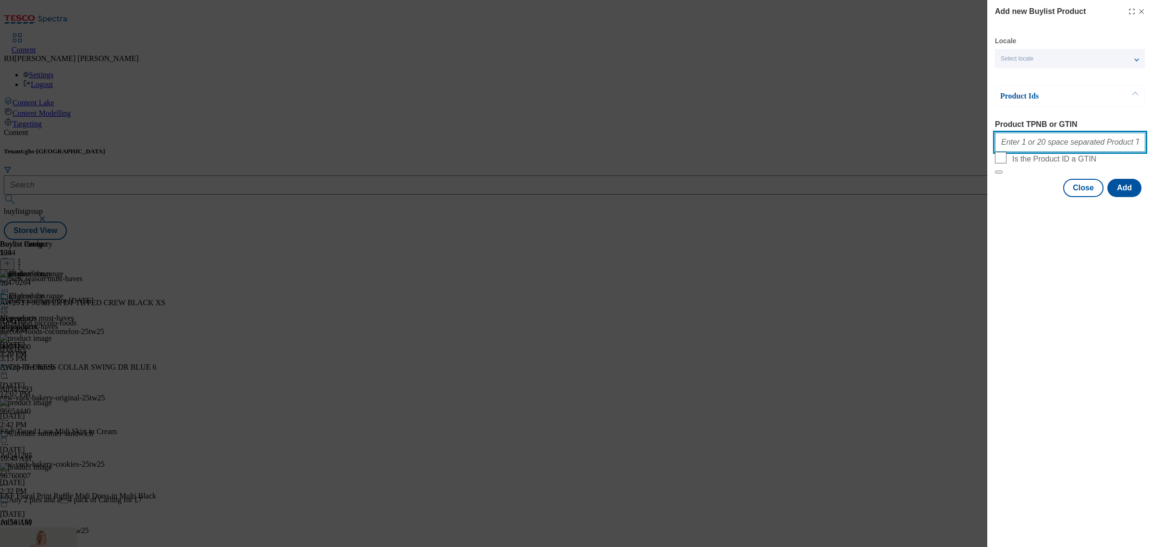
click at [1031, 148] on input "Product TPNB or GTIN" at bounding box center [1070, 142] width 150 height 19
paste input "96860586"
type input "96860586"
click at [1123, 197] on button "Add" at bounding box center [1125, 188] width 34 height 18
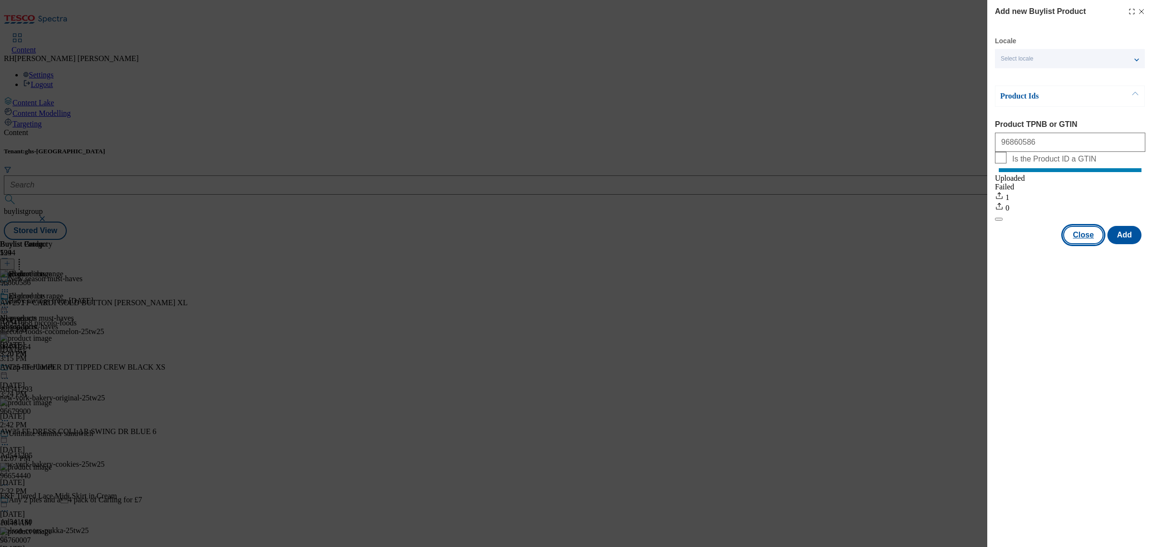
click at [1091, 243] on button "Close" at bounding box center [1084, 235] width 40 height 18
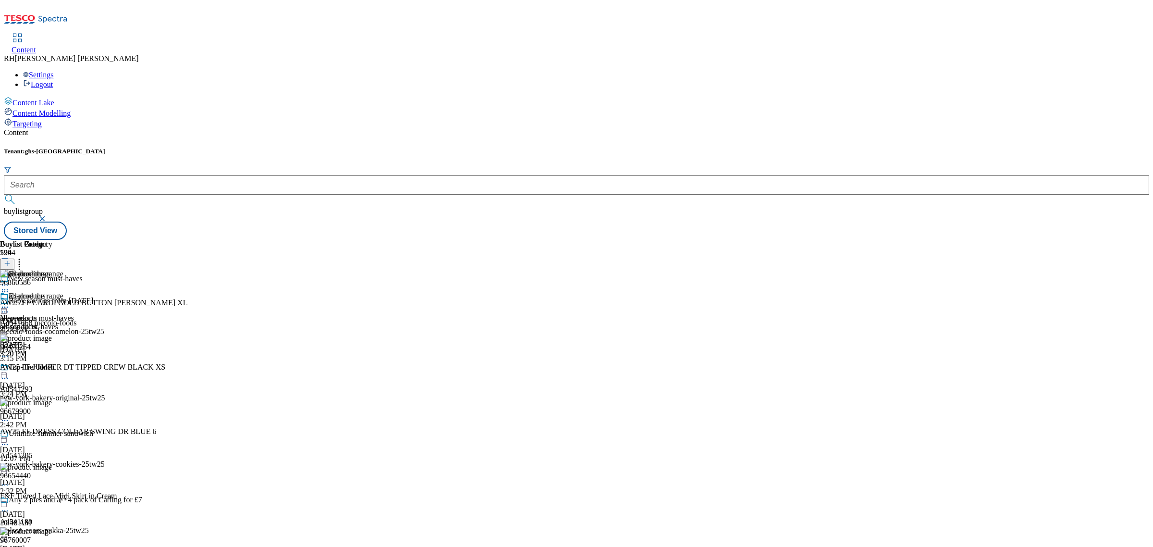
scroll to position [0, 0]
click at [8, 307] on circle at bounding box center [7, 307] width 1 height 1
click at [41, 324] on span "Edit" at bounding box center [35, 327] width 11 height 7
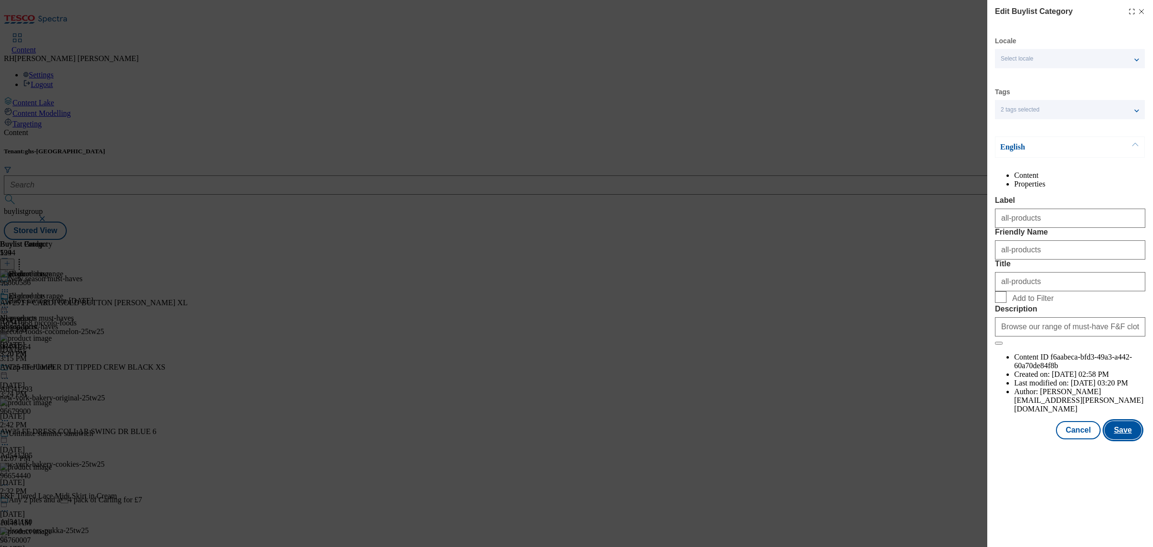
click at [1129, 439] on button "Save" at bounding box center [1123, 430] width 37 height 18
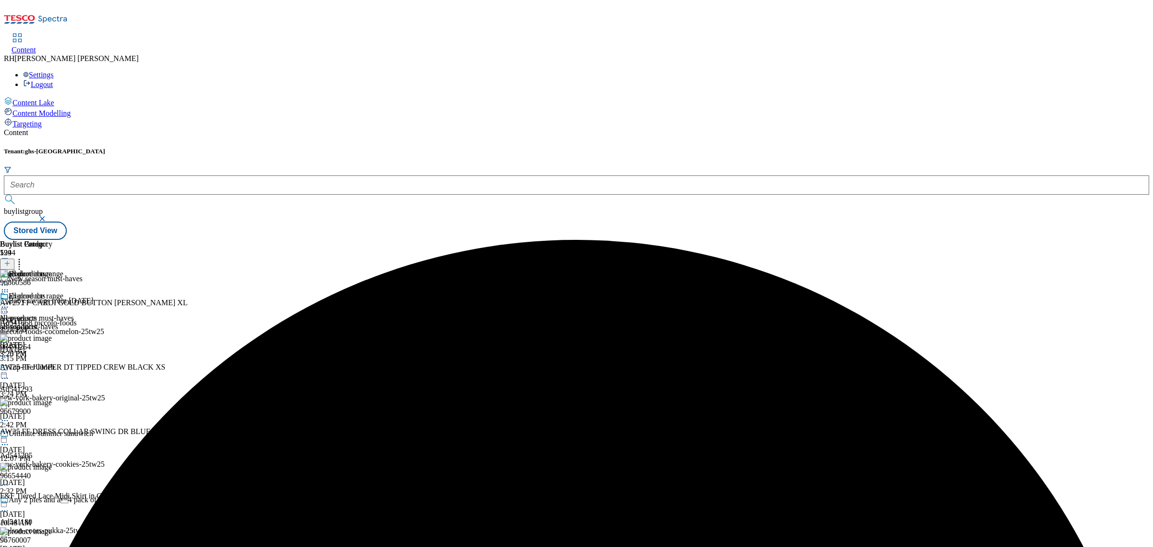
click at [10, 302] on icon at bounding box center [5, 307] width 10 height 10
click at [52, 368] on span "Preview" at bounding box center [41, 371] width 23 height 7
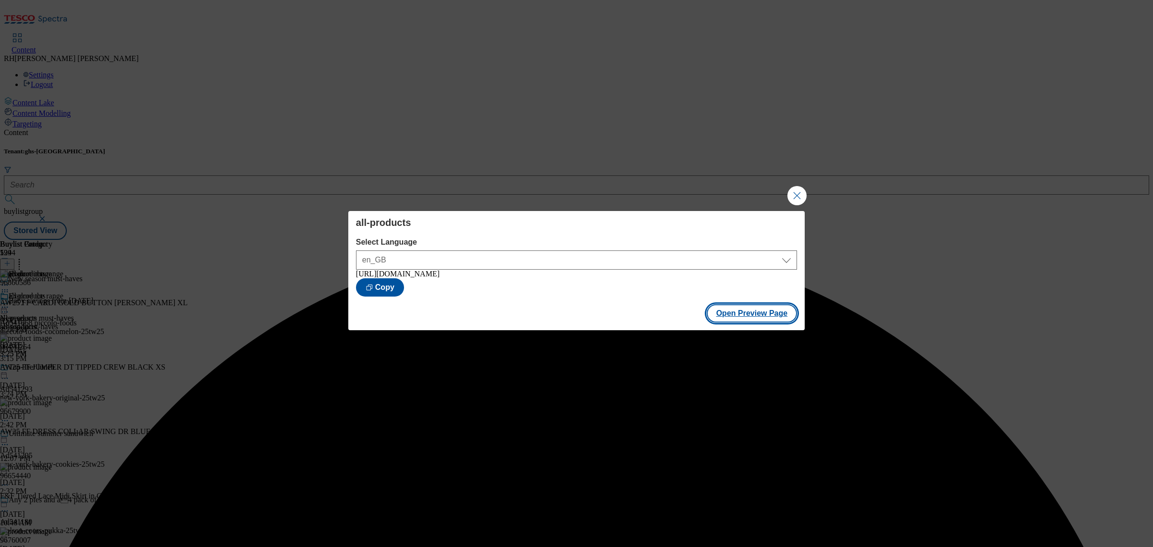
click at [739, 316] on button "Open Preview Page" at bounding box center [752, 313] width 91 height 18
click at [804, 191] on button "Close Modal" at bounding box center [797, 195] width 19 height 19
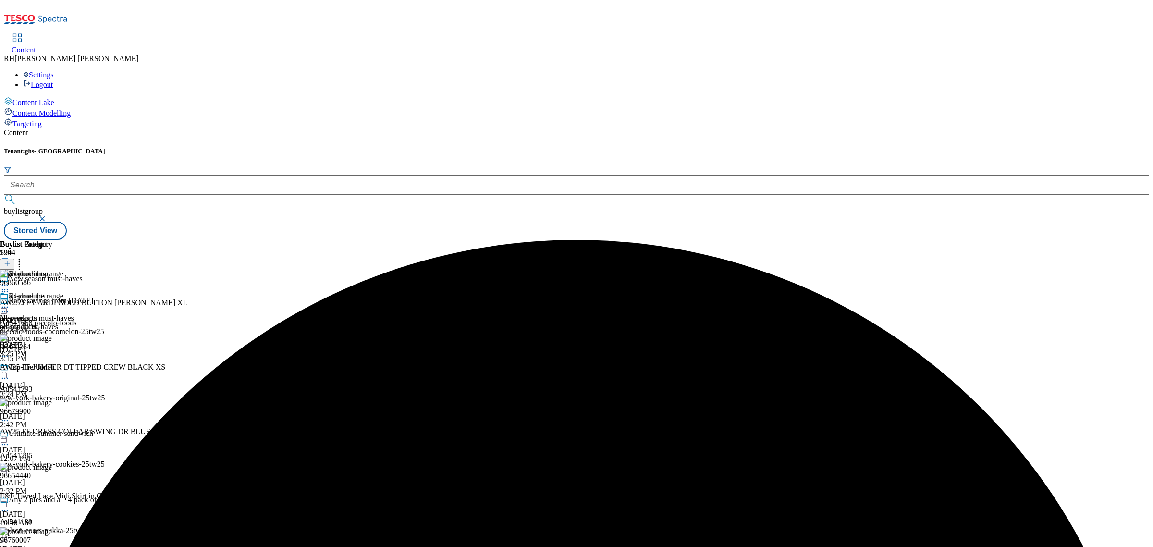
click at [10, 302] on icon at bounding box center [5, 307] width 10 height 10
click at [51, 401] on span "Publish" at bounding box center [40, 404] width 21 height 7
click at [10, 302] on icon at bounding box center [5, 307] width 10 height 10
click at [61, 412] on span "Un-publish" at bounding box center [45, 415] width 31 height 7
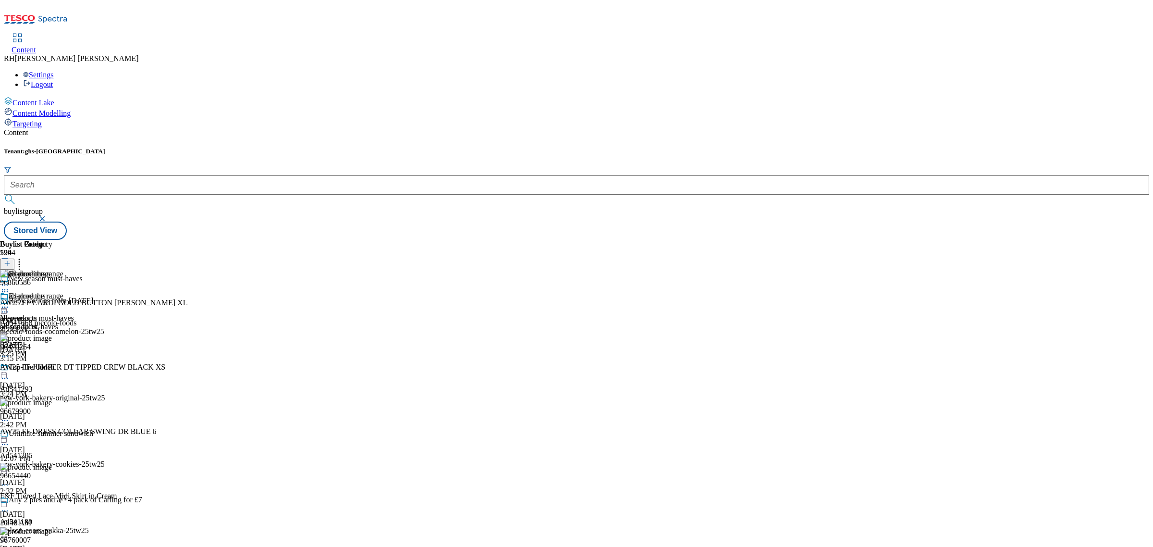
click at [10, 302] on icon at bounding box center [5, 307] width 10 height 10
click at [62, 379] on span "Un-preview" at bounding box center [46, 382] width 32 height 7
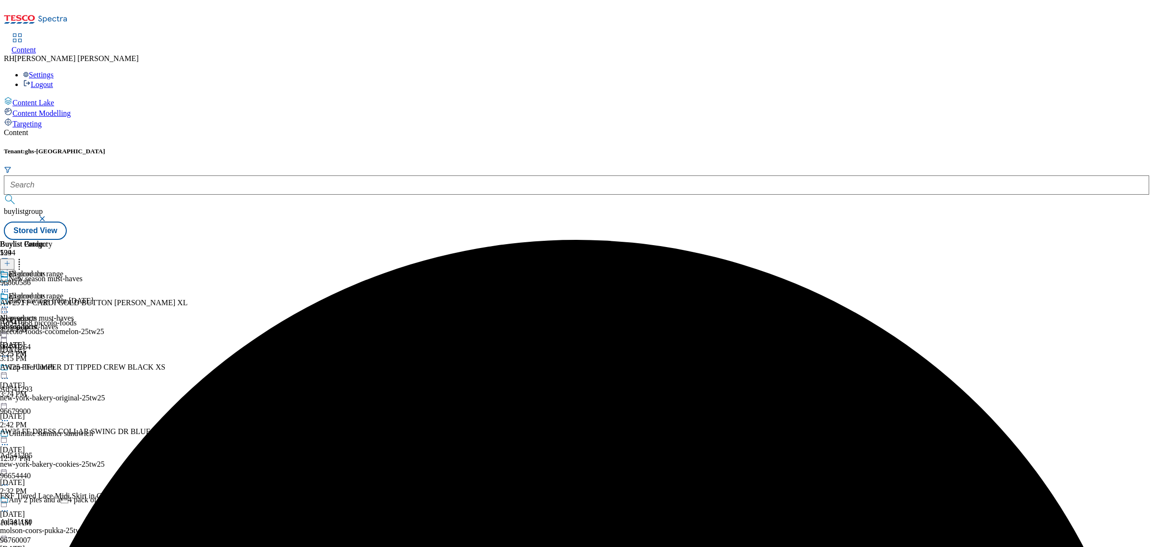
click at [10, 287] on icon at bounding box center [5, 292] width 10 height 10
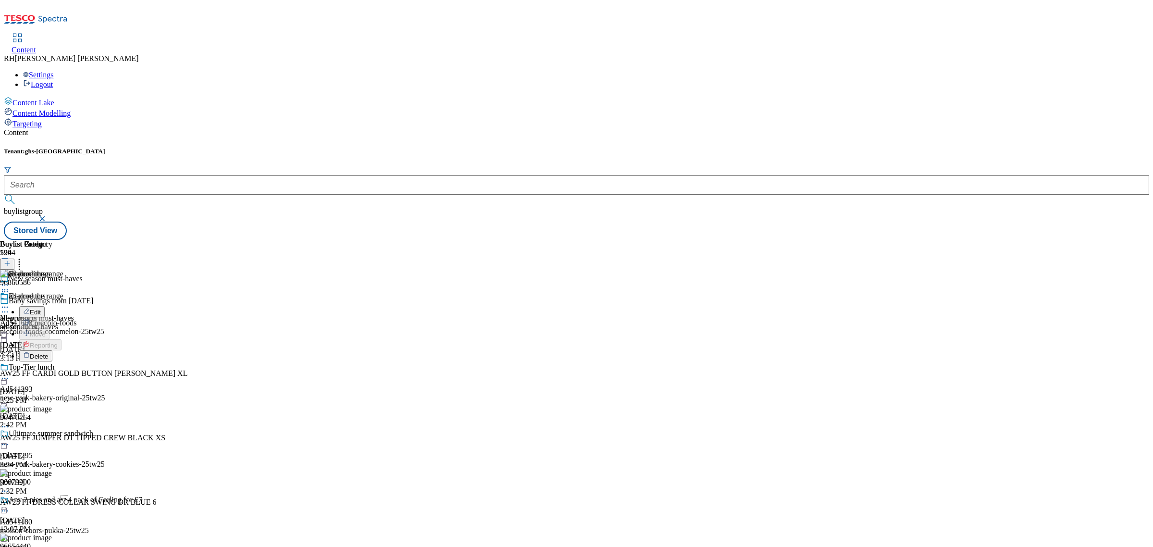
click at [49, 353] on span "Delete" at bounding box center [39, 356] width 19 height 7
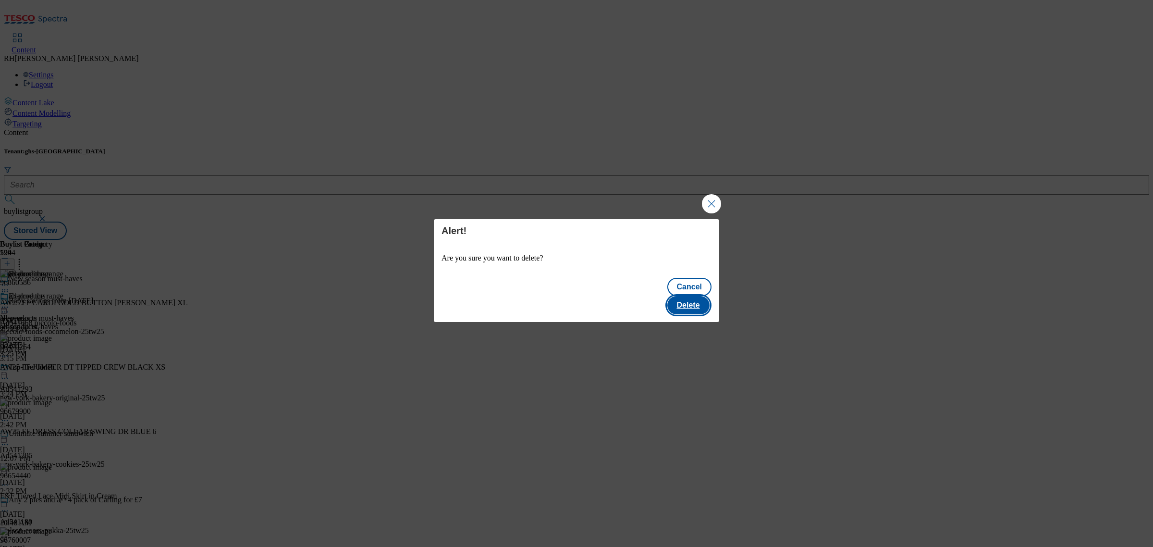
click at [693, 305] on button "Delete" at bounding box center [689, 305] width 42 height 18
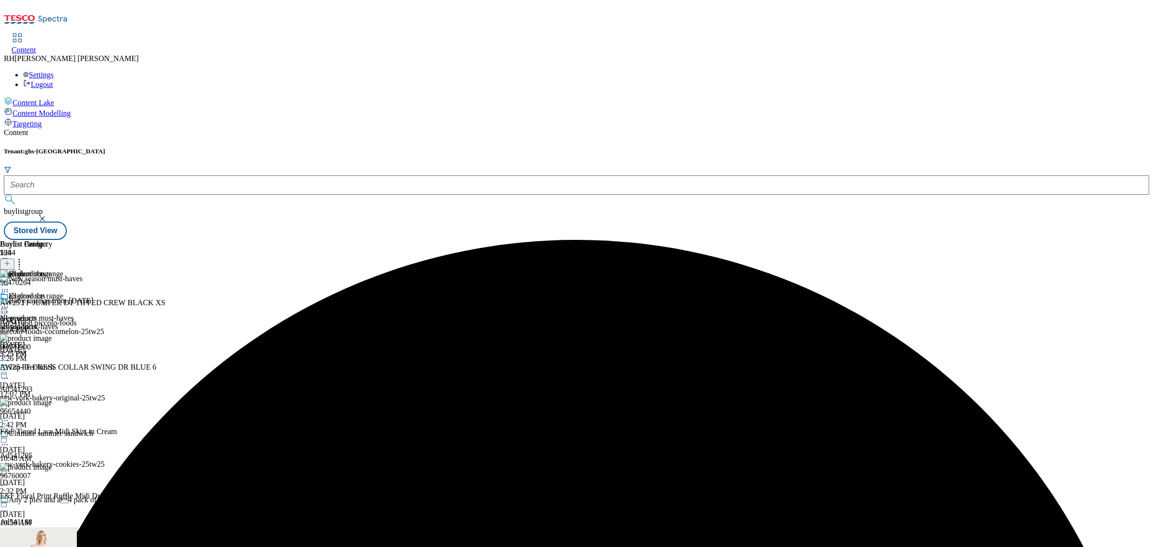
click at [11, 260] on icon at bounding box center [7, 263] width 7 height 7
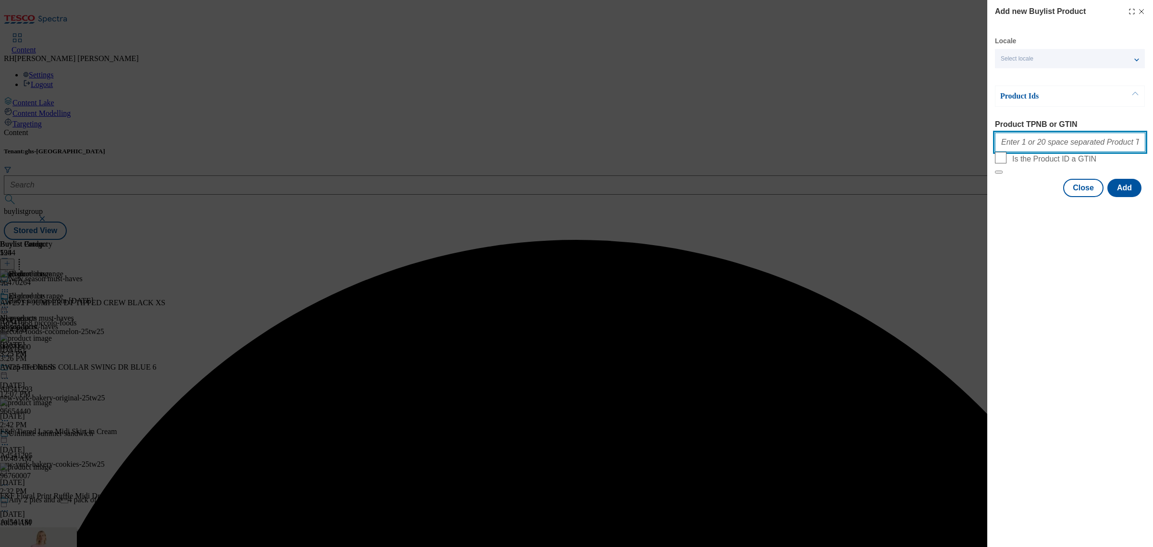
click at [1044, 150] on input "Product TPNB or GTIN" at bounding box center [1070, 142] width 150 height 19
paste input "96960911"
type input "96960911"
click at [1130, 197] on button "Add" at bounding box center [1125, 188] width 34 height 18
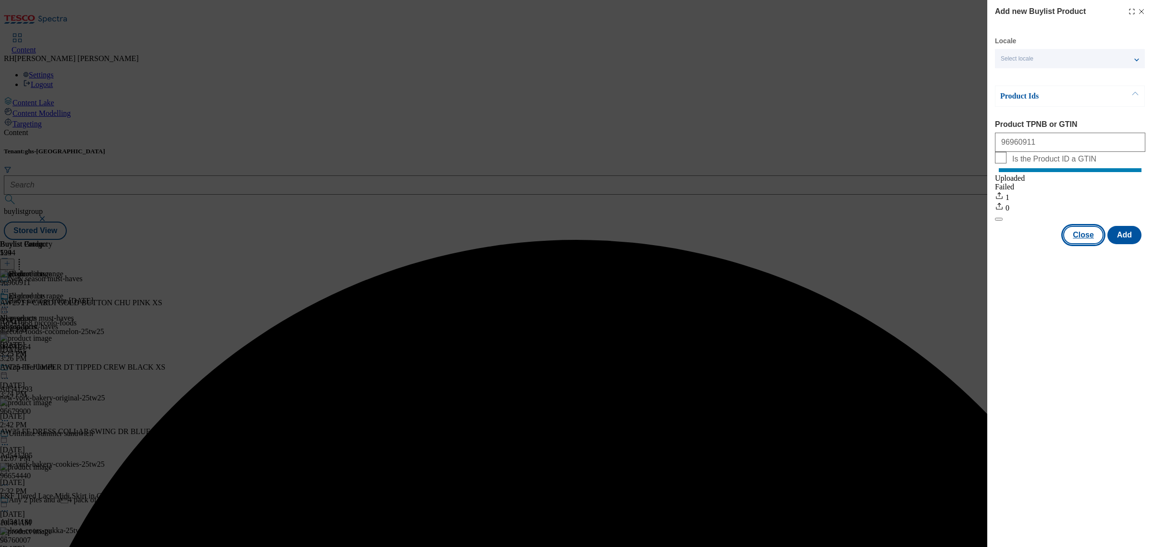
click at [1084, 243] on button "Close" at bounding box center [1084, 235] width 40 height 18
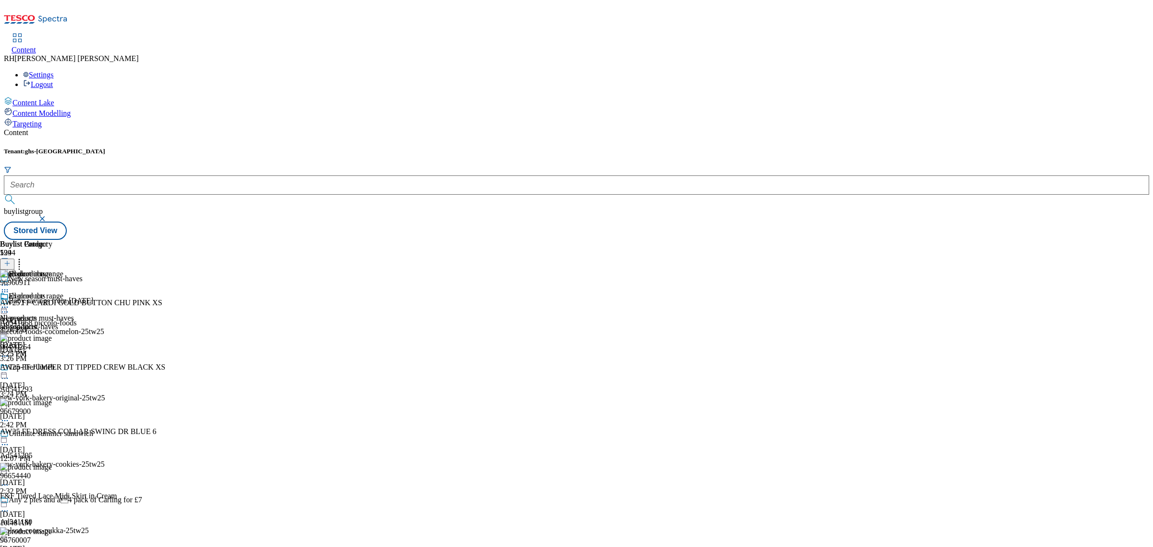
click at [10, 302] on icon at bounding box center [5, 307] width 10 height 10
click at [41, 324] on span "Edit" at bounding box center [35, 327] width 11 height 7
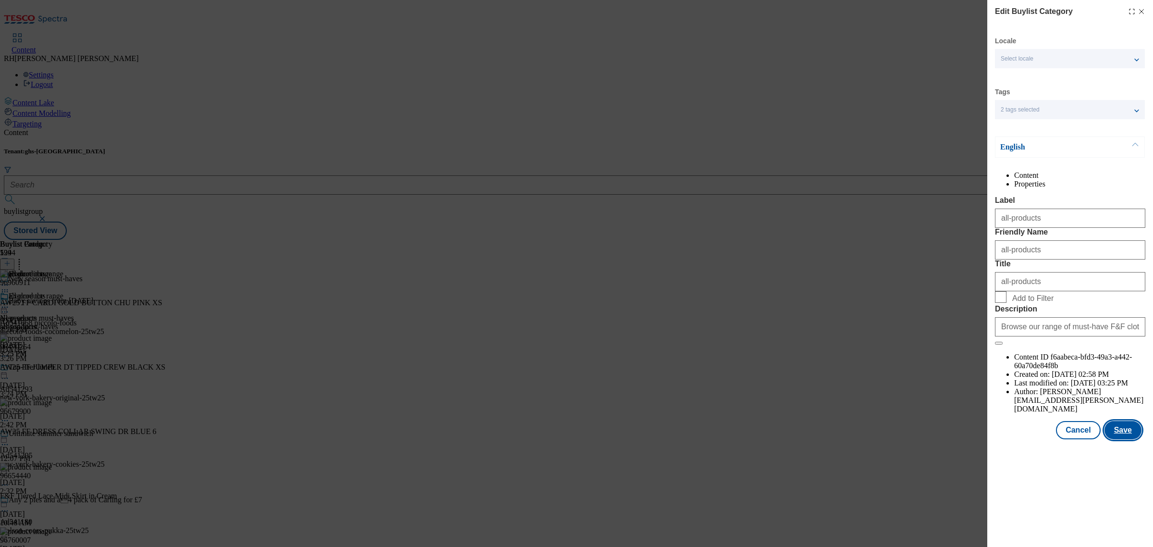
click at [1115, 439] on button "Save" at bounding box center [1123, 430] width 37 height 18
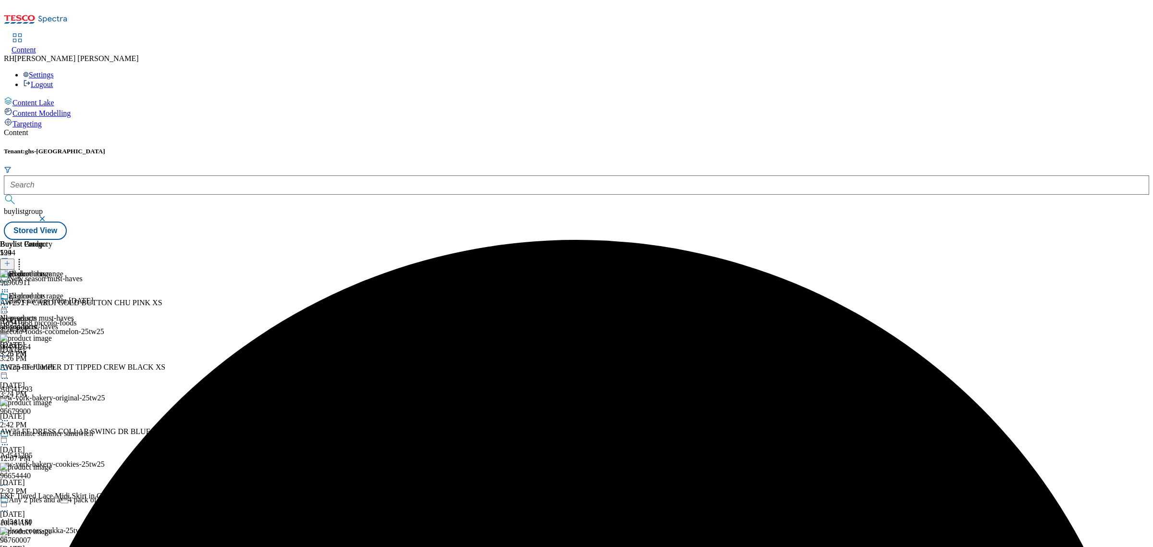
click at [10, 302] on icon at bounding box center [5, 307] width 10 height 10
click at [52, 368] on span "Preview" at bounding box center [41, 371] width 23 height 7
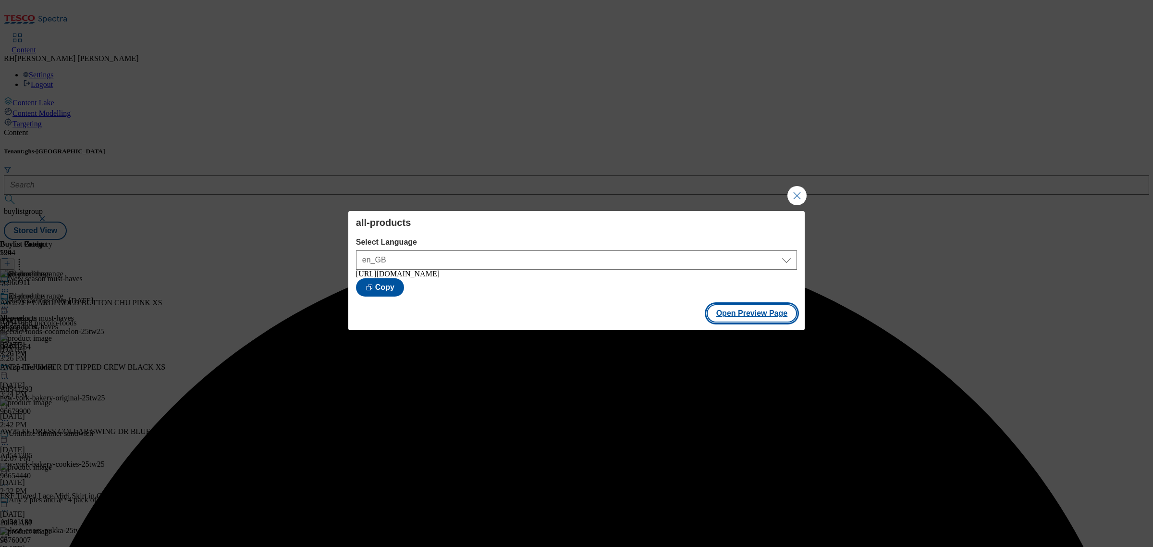
click at [751, 321] on button "Open Preview Page" at bounding box center [752, 313] width 91 height 18
click at [799, 193] on button "Close Modal" at bounding box center [797, 195] width 19 height 19
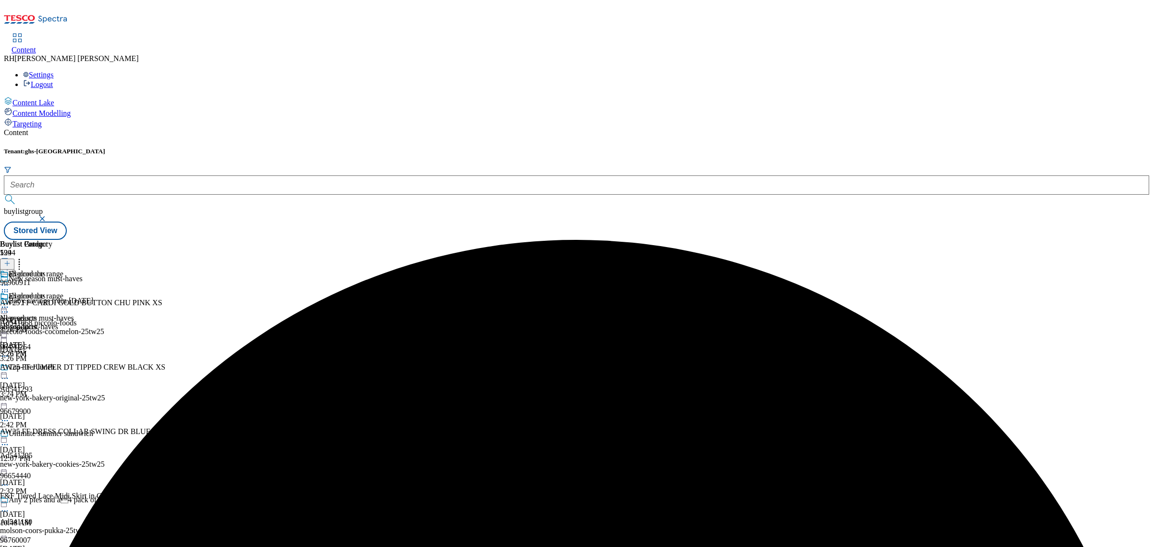
click at [10, 302] on icon at bounding box center [5, 307] width 10 height 10
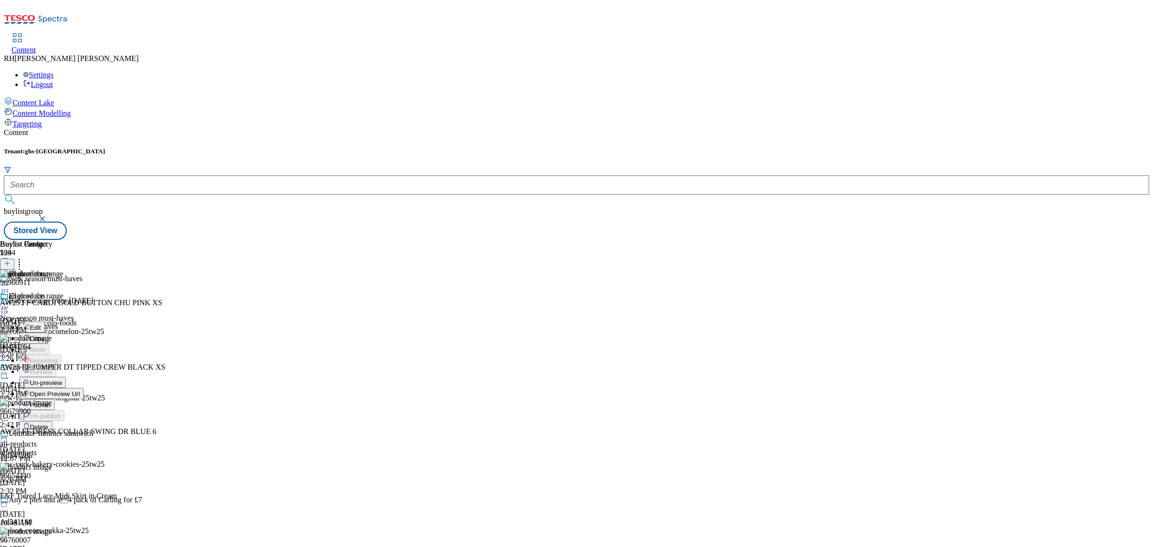
click at [51, 401] on span "Publish" at bounding box center [40, 404] width 21 height 7
click at [24, 257] on icon at bounding box center [19, 262] width 10 height 10
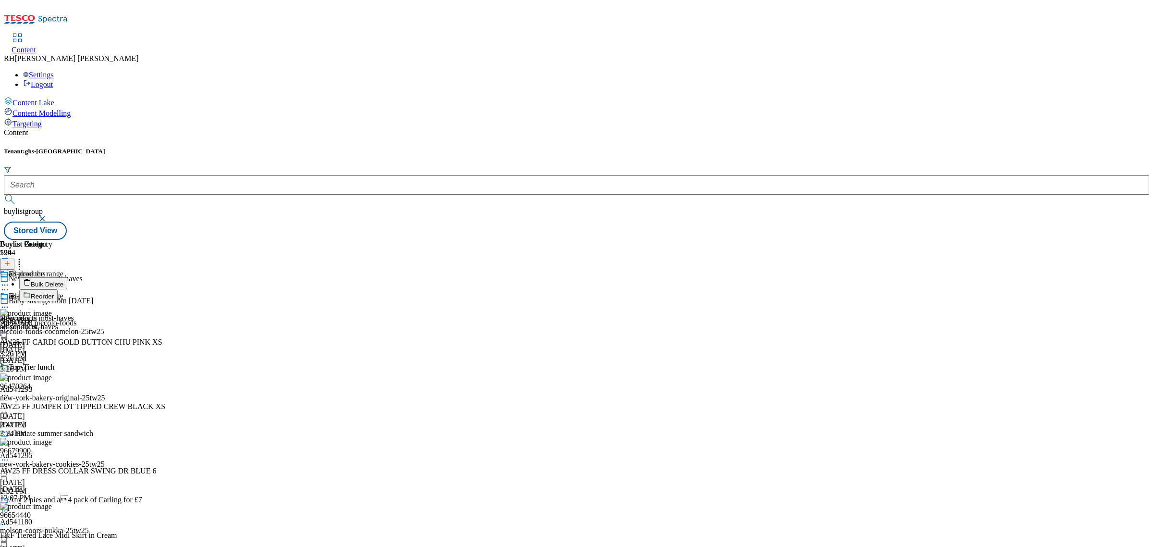
click at [54, 293] on span "Reorder" at bounding box center [42, 296] width 23 height 7
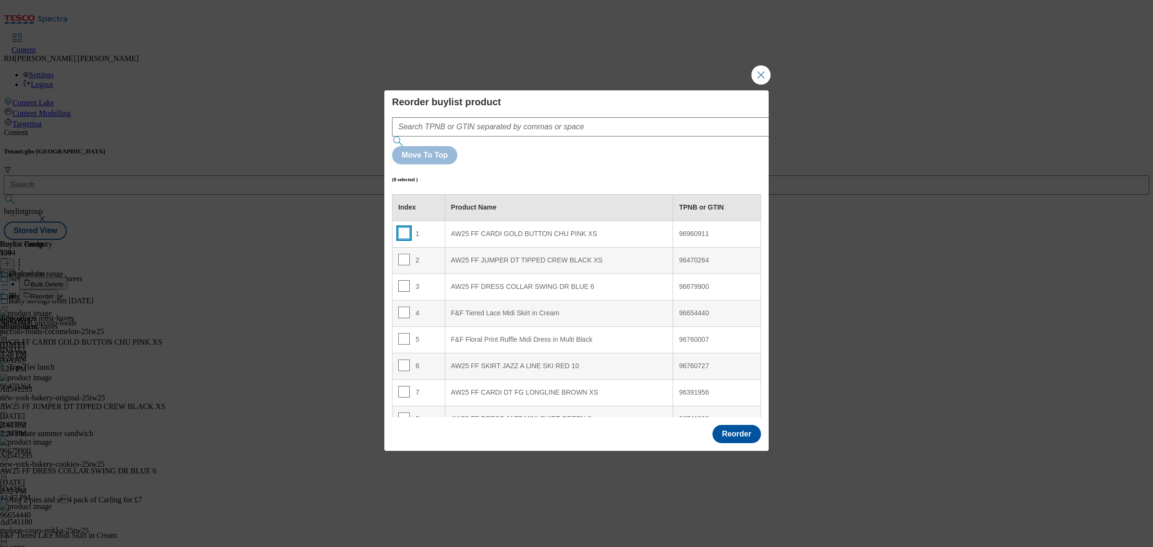
click at [404, 227] on input "Modal" at bounding box center [404, 233] width 12 height 12
checkbox input "true"
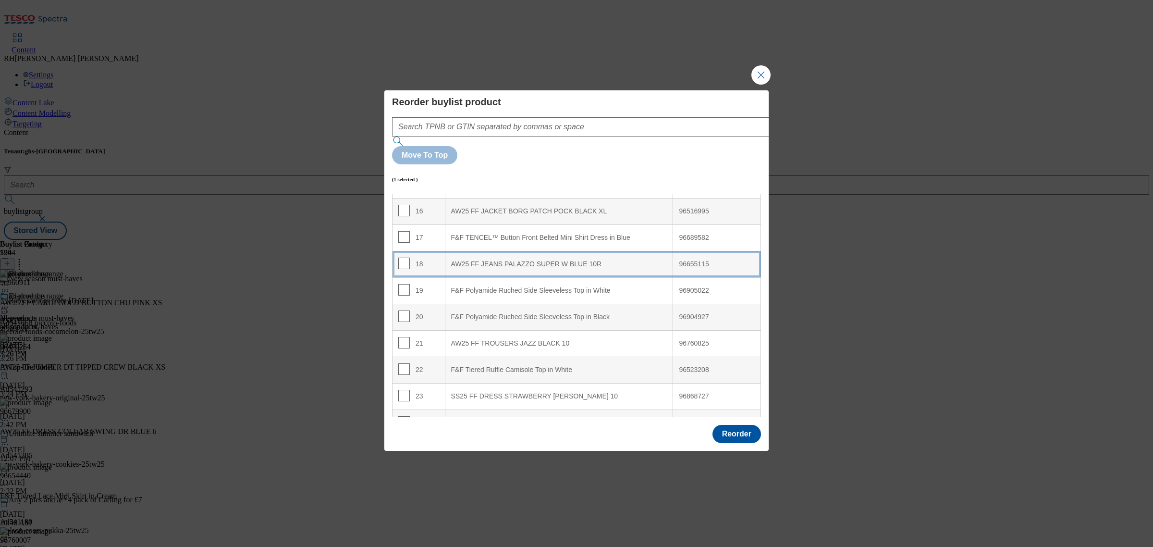
scroll to position [421, 0]
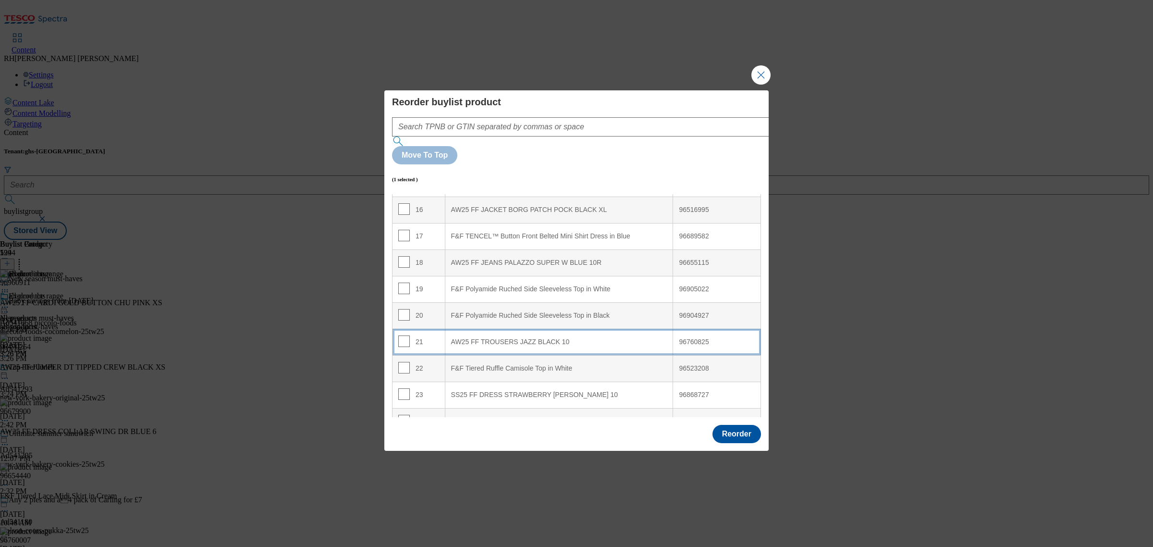
click at [549, 329] on 10 "AW25 FF TROUSERS JAZZ BLACK 10" at bounding box center [559, 342] width 228 height 26
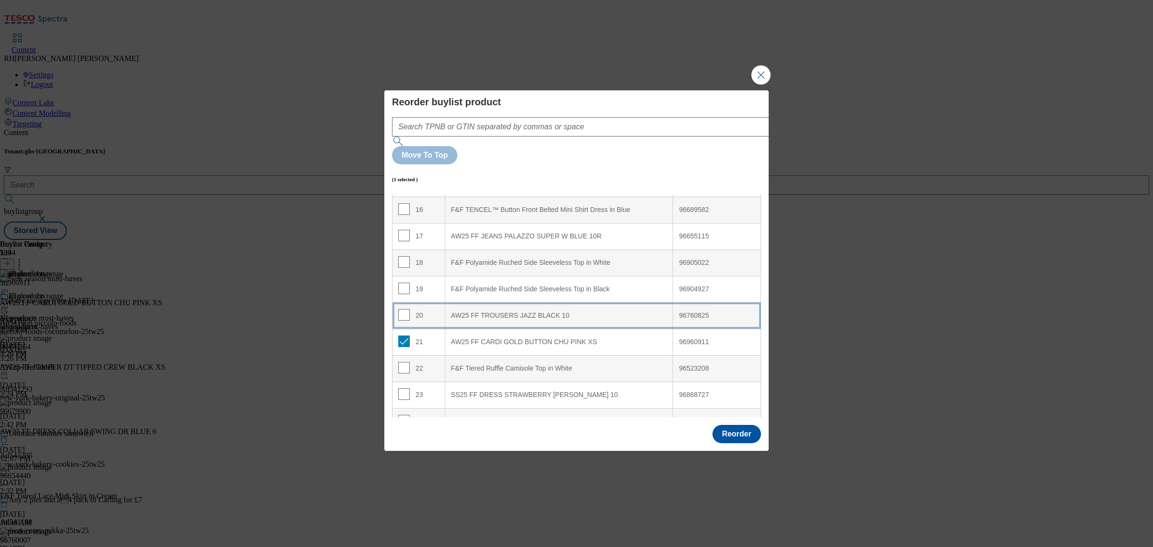
scroll to position [394, 0]
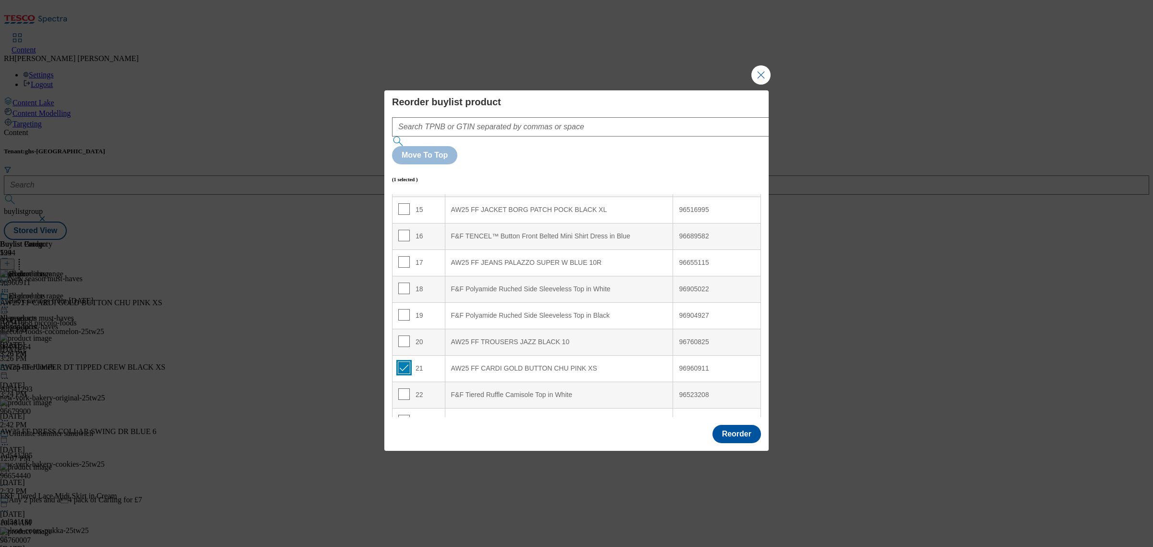
click at [404, 362] on input "Modal" at bounding box center [404, 368] width 12 height 12
checkbox input "false"
click at [729, 425] on button "Reorder" at bounding box center [737, 434] width 49 height 18
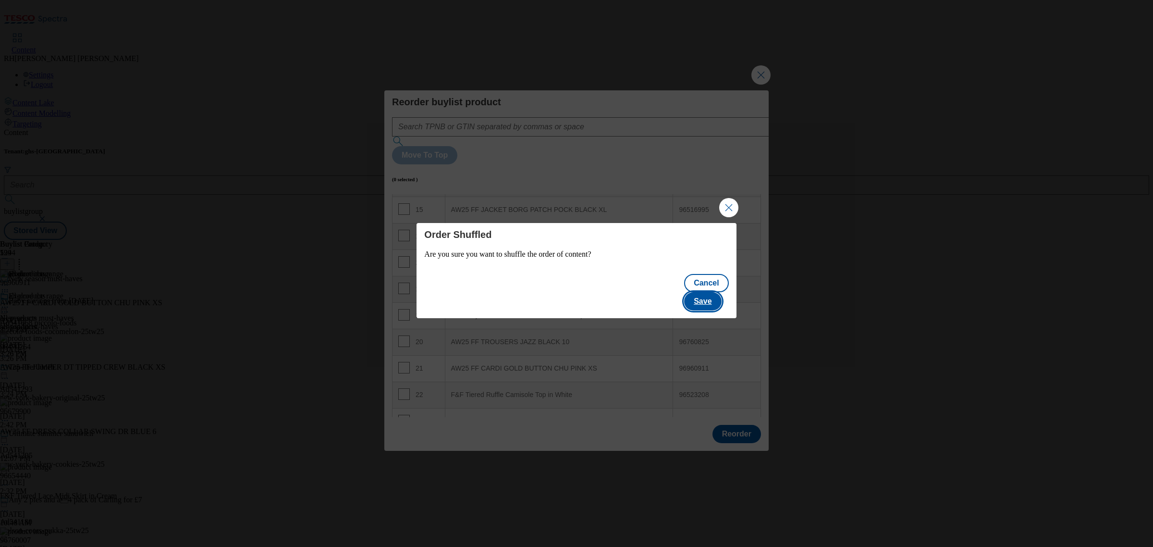
click at [719, 292] on button "Save" at bounding box center [702, 301] width 37 height 18
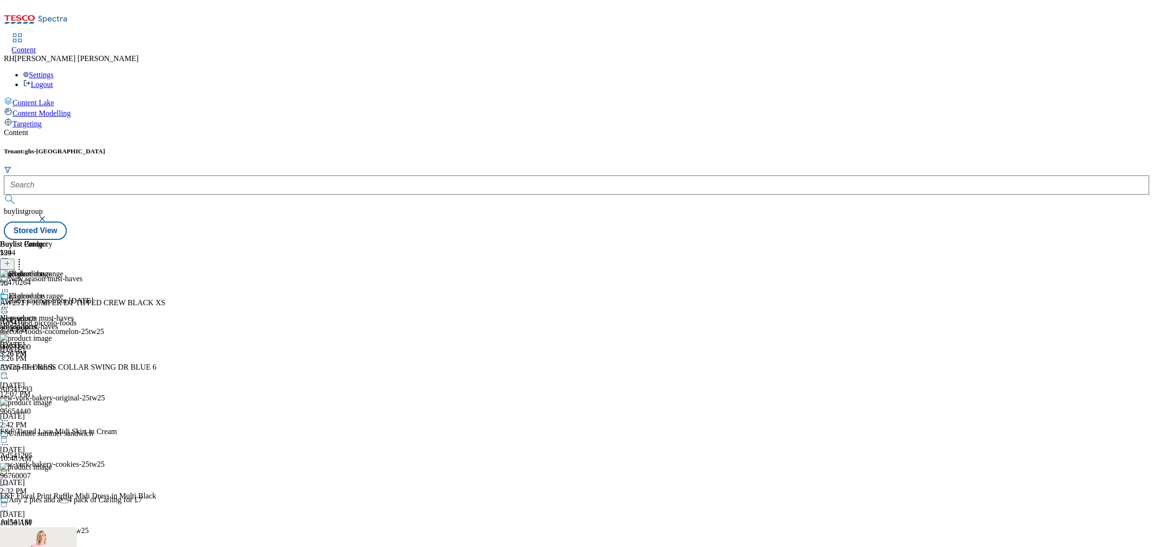
click at [24, 257] on icon at bounding box center [19, 262] width 10 height 10
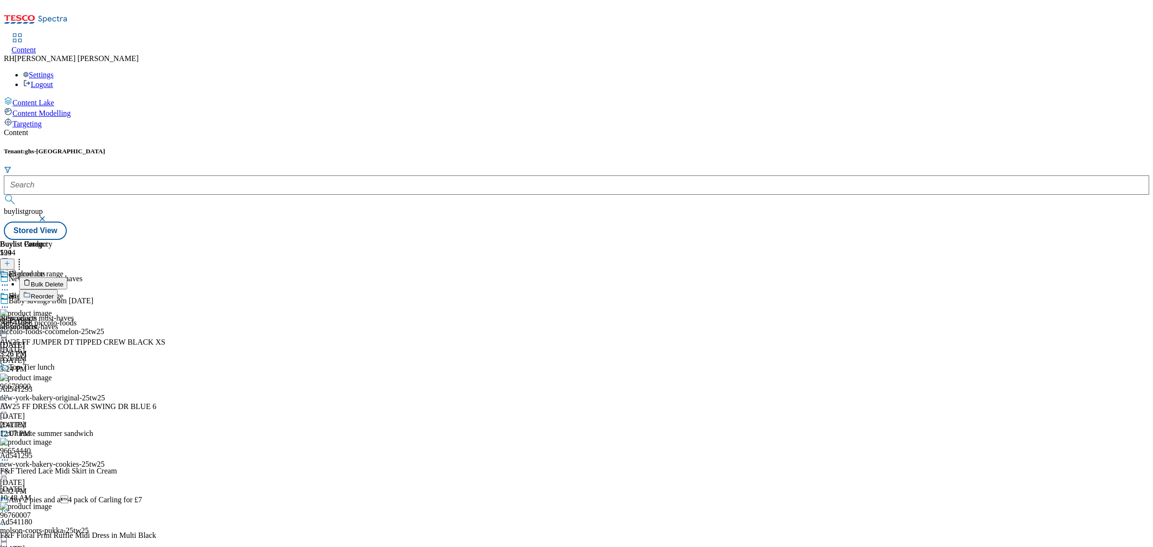
click at [54, 293] on span "Reorder" at bounding box center [42, 296] width 23 height 7
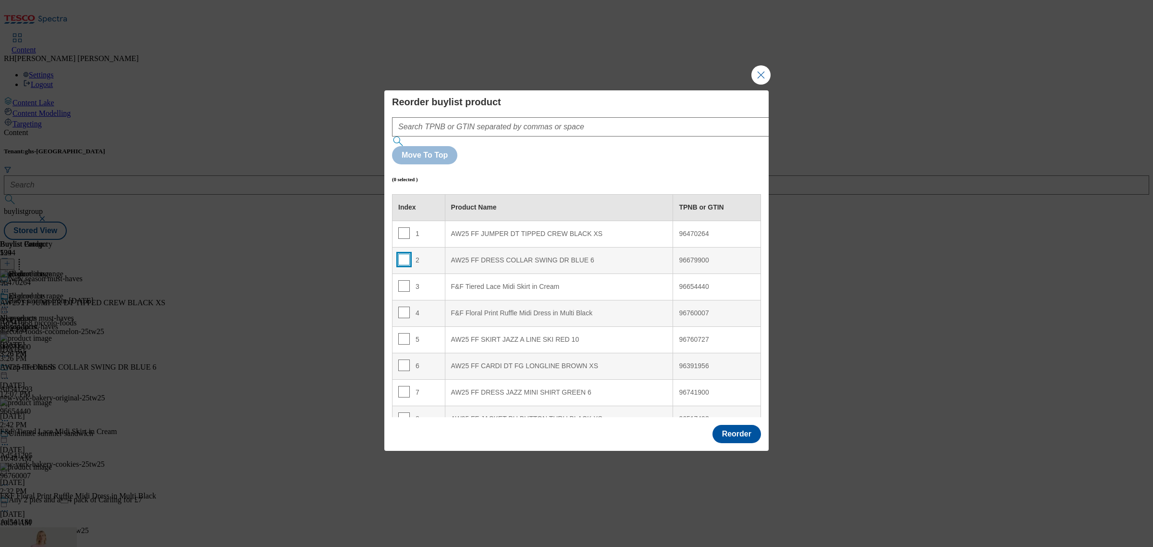
click at [404, 254] on input "Modal" at bounding box center [404, 260] width 12 height 12
checkbox input "true"
click at [608, 230] on div "AW25 FF JUMPER DT TIPPED CREW BLACK XS" at bounding box center [559, 234] width 216 height 9
click at [402, 227] on input "Modal" at bounding box center [404, 233] width 12 height 12
checkbox input "false"
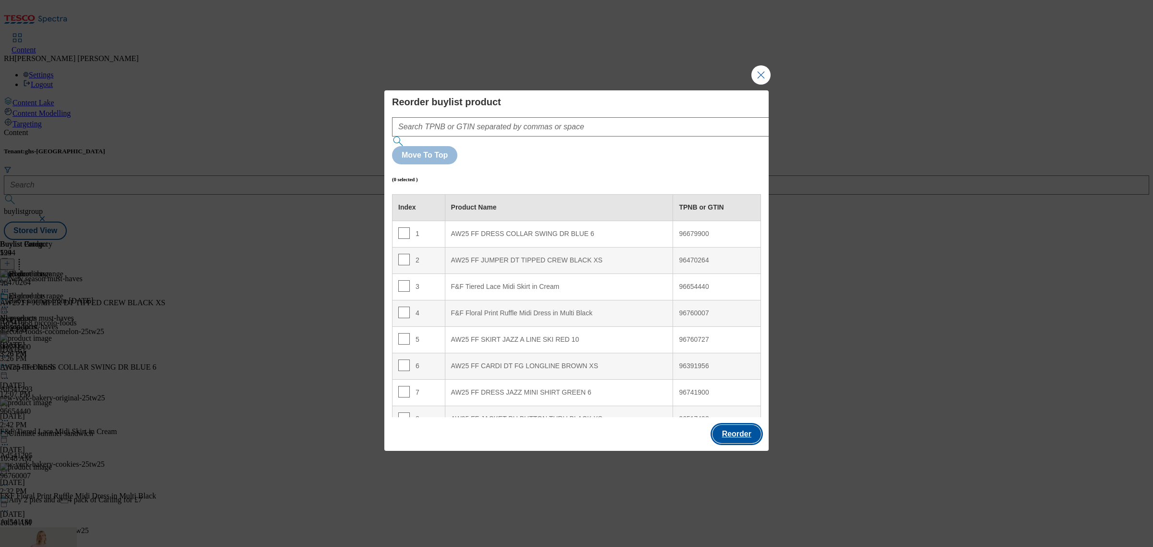
click at [738, 425] on button "Reorder" at bounding box center [737, 434] width 49 height 18
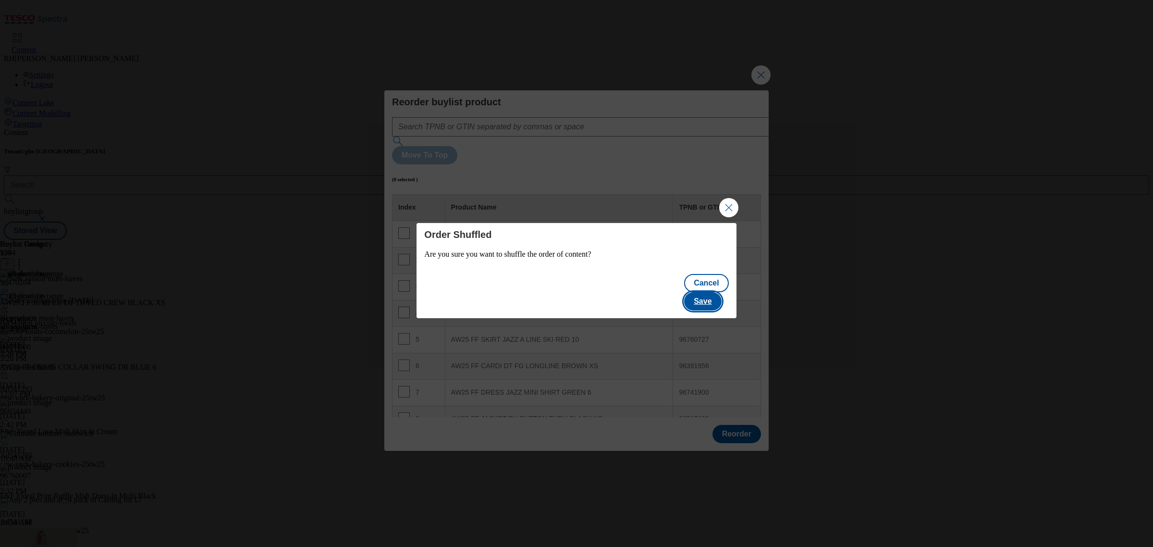
click at [721, 292] on button "Save" at bounding box center [702, 301] width 37 height 18
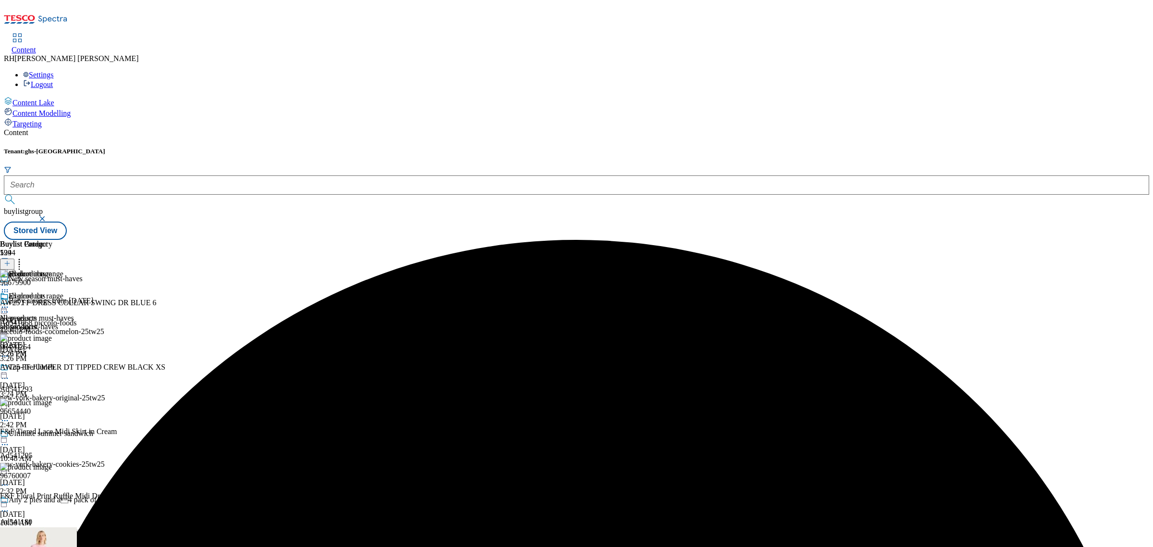
click at [10, 302] on icon at bounding box center [5, 307] width 10 height 10
click at [84, 322] on li "Edit" at bounding box center [51, 327] width 64 height 11
click at [10, 302] on icon at bounding box center [5, 307] width 10 height 10
click at [41, 324] on span "Edit" at bounding box center [35, 327] width 11 height 7
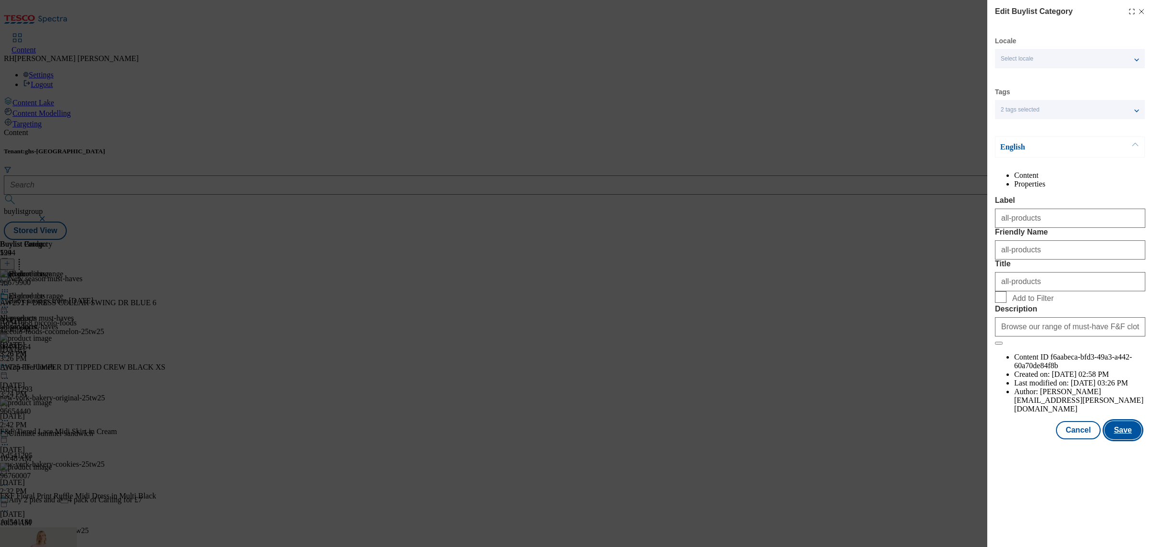
click at [1129, 439] on button "Save" at bounding box center [1123, 430] width 37 height 18
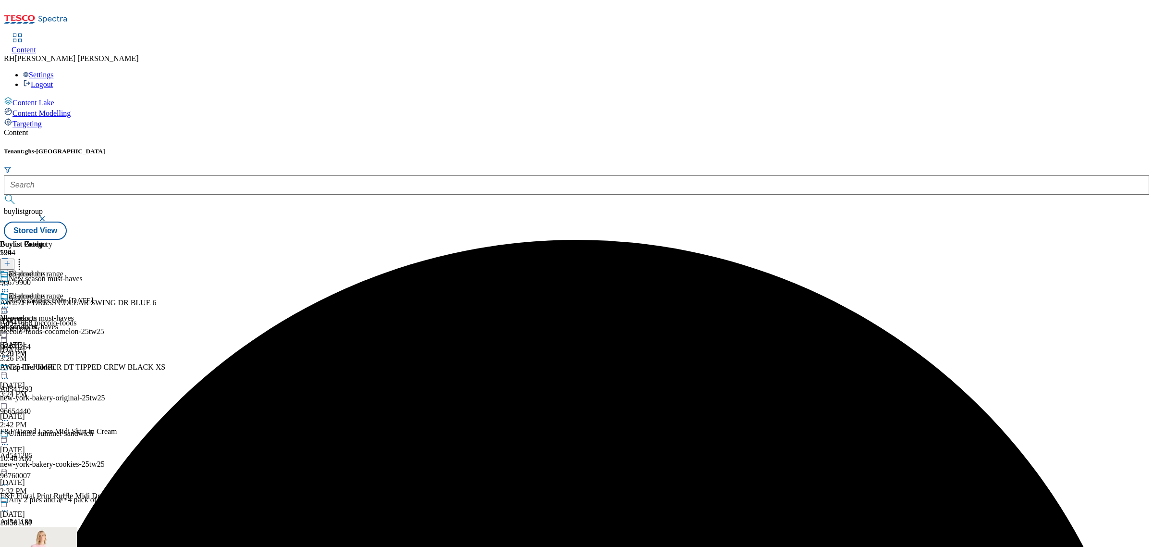
click at [10, 302] on icon at bounding box center [5, 307] width 10 height 10
click at [52, 368] on span "Preview" at bounding box center [41, 371] width 23 height 7
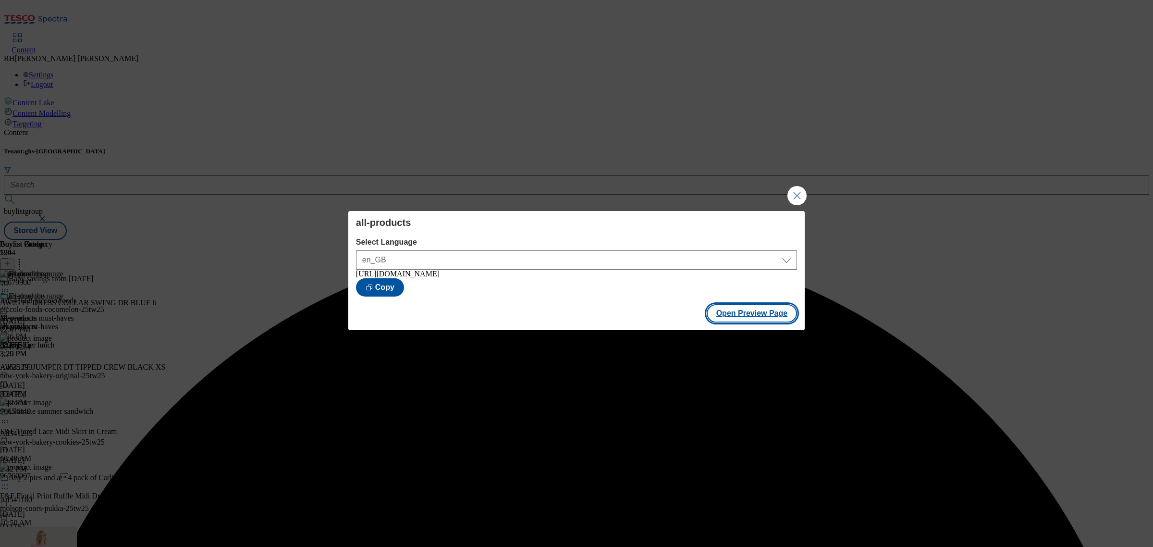
click at [762, 317] on button "Open Preview Page" at bounding box center [752, 313] width 91 height 18
click at [796, 190] on button "Close Modal" at bounding box center [797, 195] width 19 height 19
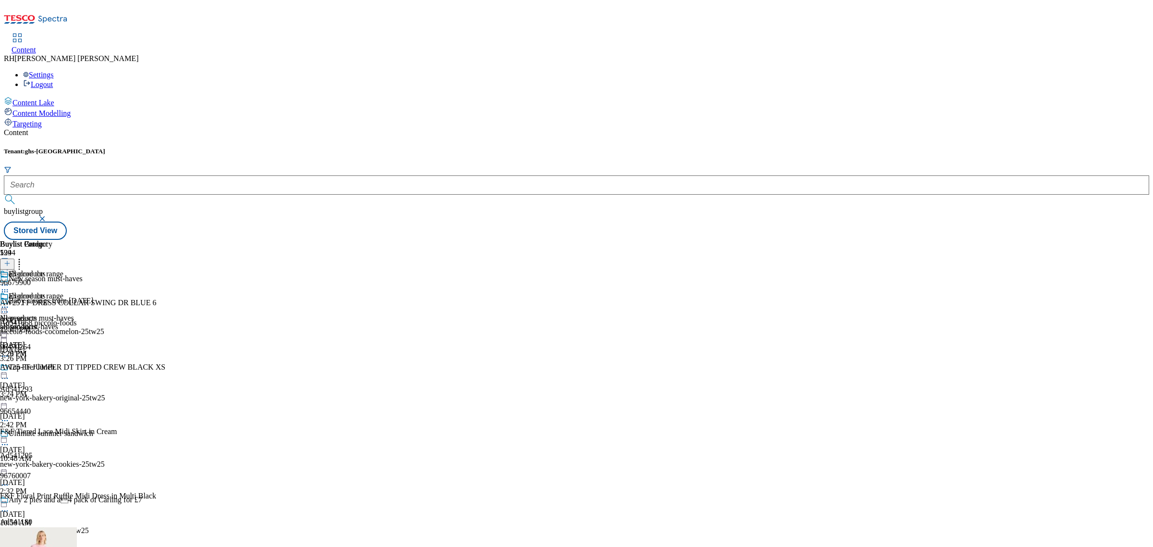
click at [10, 302] on icon at bounding box center [5, 307] width 10 height 10
click at [84, 395] on div "all-products Edit Copy Move Reporting Preview Un-preview Open Preview Url Publi…" at bounding box center [42, 388] width 84 height 192
click at [8, 307] on circle at bounding box center [7, 307] width 1 height 1
click at [62, 379] on span "Un-preview" at bounding box center [46, 382] width 32 height 7
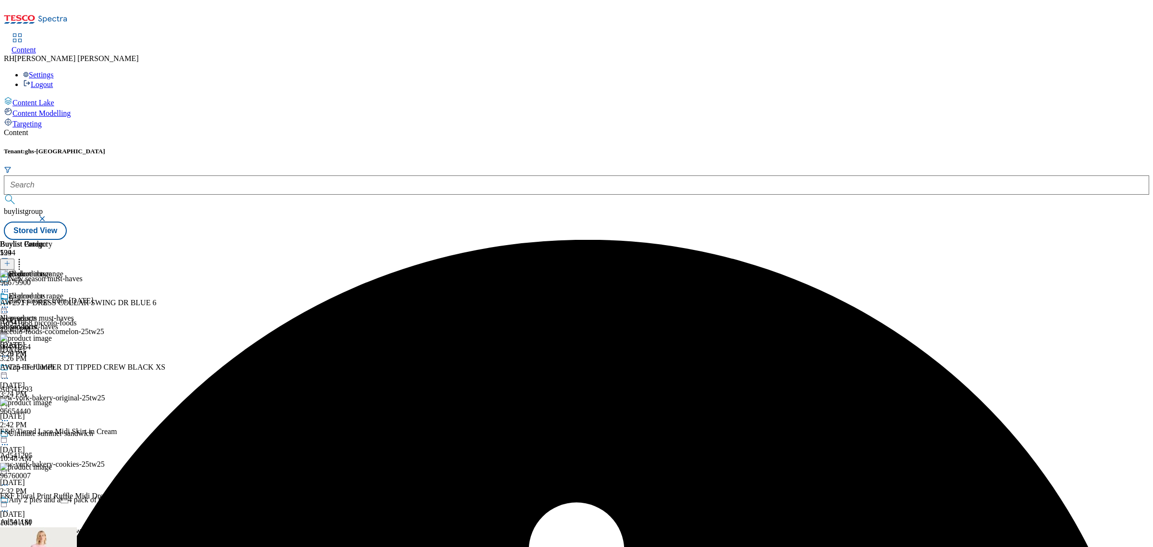
click at [10, 302] on icon at bounding box center [5, 307] width 10 height 10
click at [51, 401] on span "Publish" at bounding box center [40, 404] width 21 height 7
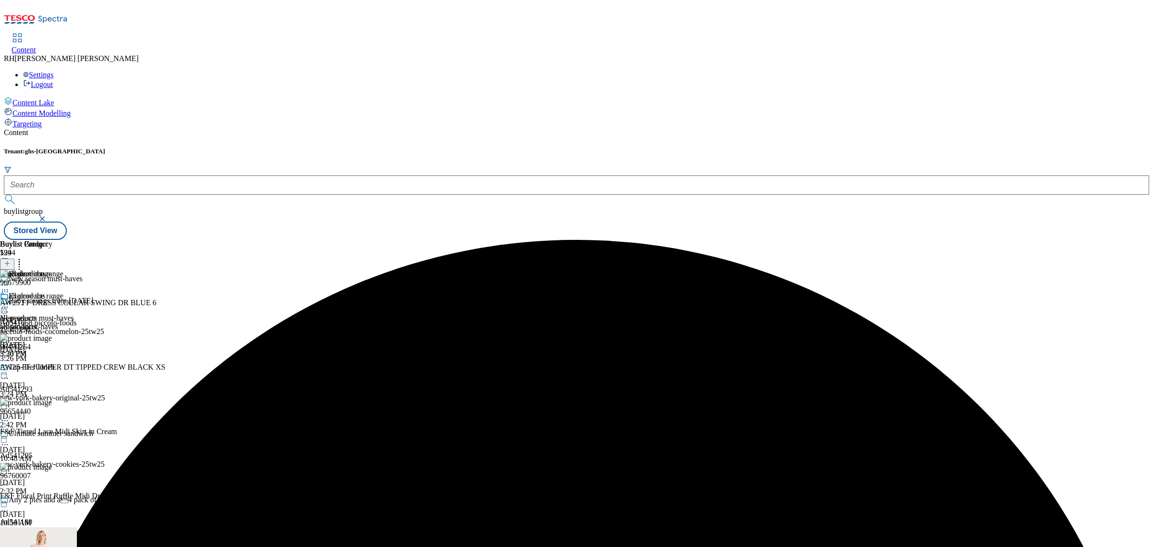
click at [10, 302] on icon at bounding box center [5, 307] width 10 height 10
click at [61, 412] on span "Un-publish" at bounding box center [45, 415] width 31 height 7
click at [10, 302] on icon at bounding box center [5, 307] width 10 height 10
click at [62, 379] on span "Un-preview" at bounding box center [46, 382] width 32 height 7
click at [11, 260] on icon at bounding box center [7, 263] width 7 height 7
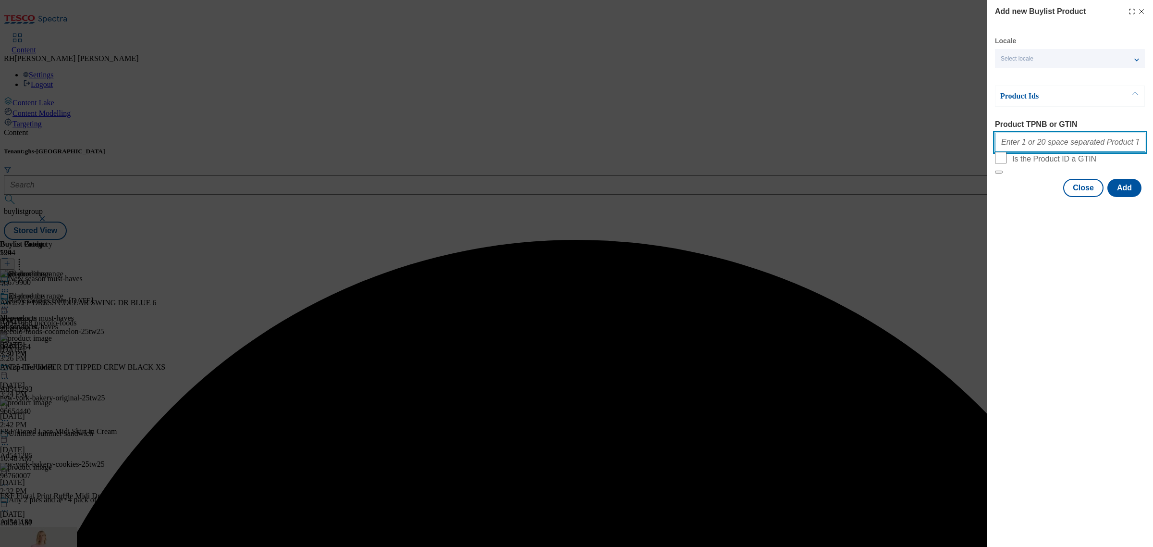
click at [1045, 147] on input "Product TPNB or GTIN" at bounding box center [1070, 142] width 150 height 19
paste input "96679899"
type input "96679899"
click at [1137, 197] on button "Add" at bounding box center [1125, 188] width 34 height 18
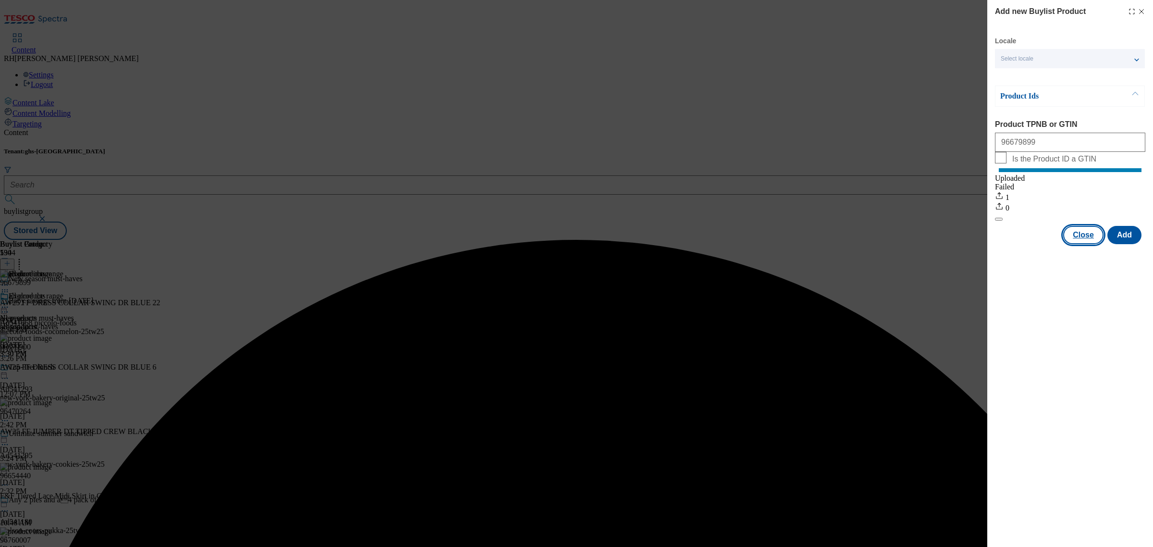
click at [1084, 241] on button "Close" at bounding box center [1084, 235] width 40 height 18
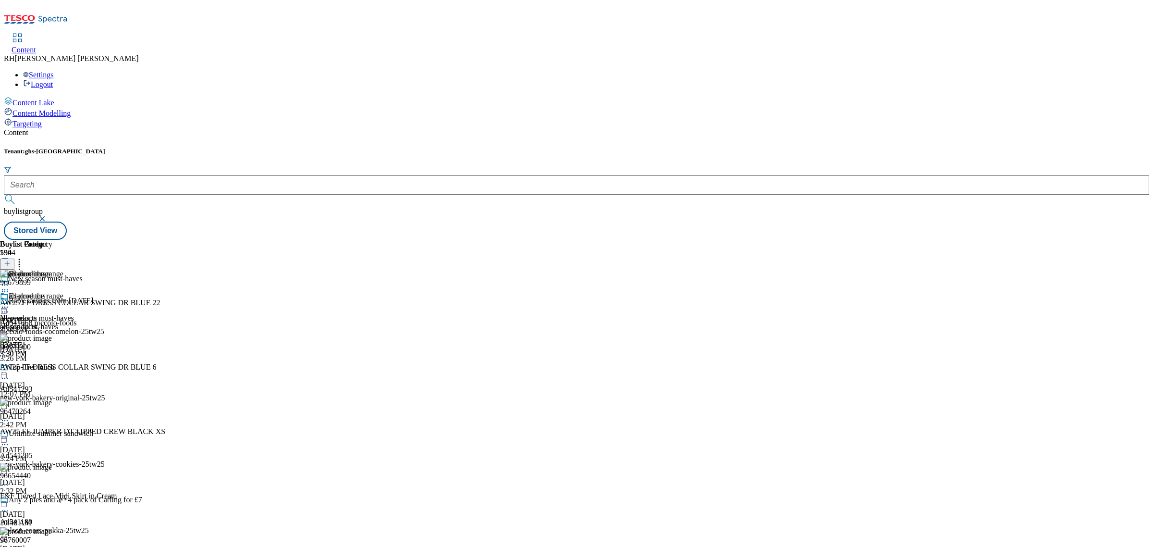
click at [168, 363] on div "AW25 FF DRESS COLLAR SWING DR BLUE 6 [DATE] 12:07 PM" at bounding box center [84, 381] width 168 height 36
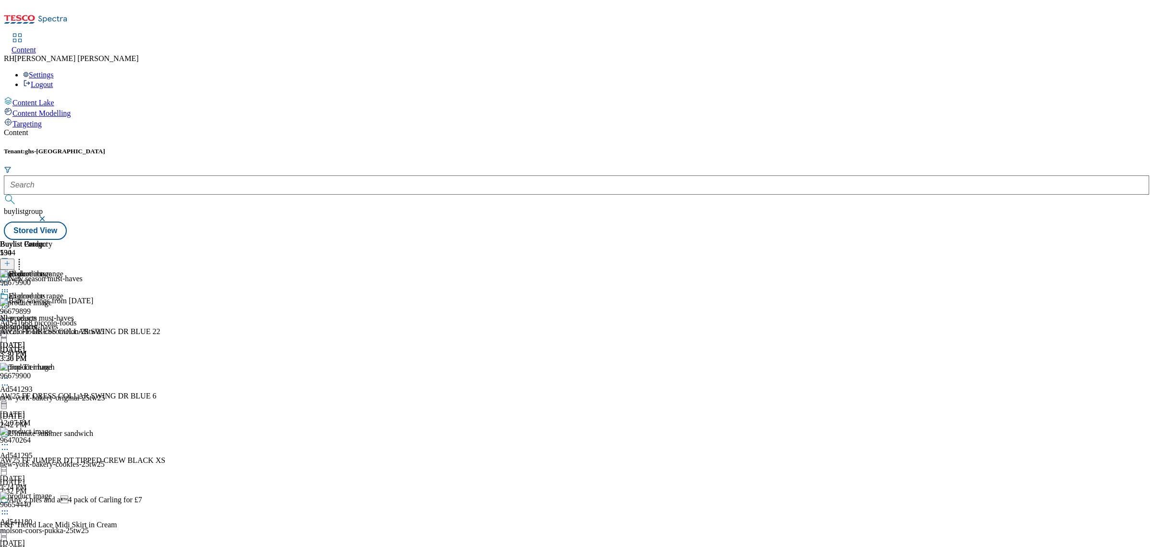
click at [168, 363] on div "96679900 AW25 FF DRESS COLLAR SWING DR BLUE 6 [DATE] 12:07 PM" at bounding box center [84, 395] width 168 height 64
click at [10, 380] on icon at bounding box center [5, 385] width 10 height 10
click at [49, 446] on span "Delete" at bounding box center [39, 449] width 19 height 7
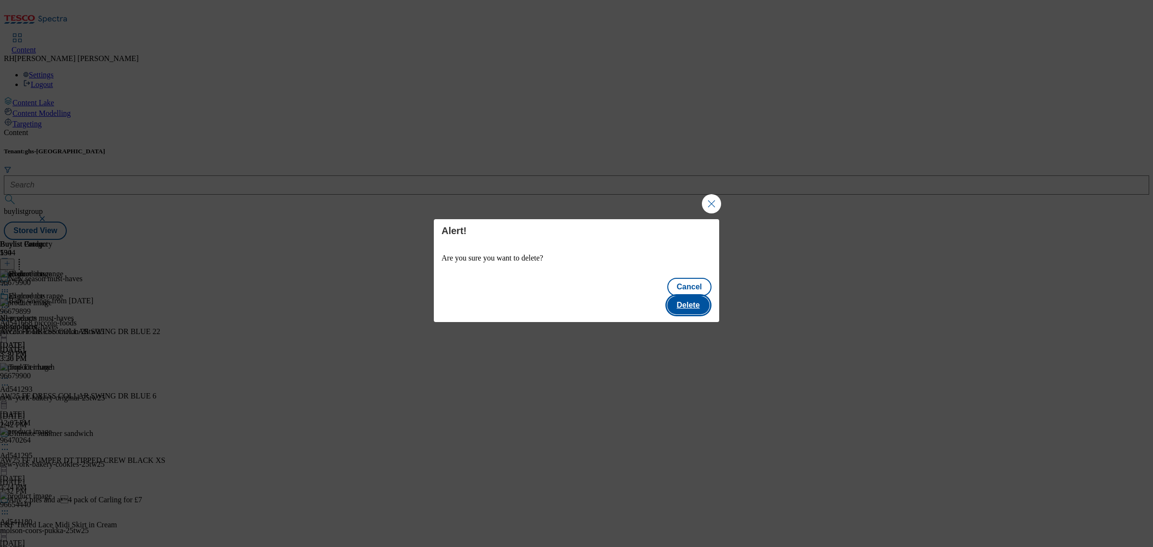
click at [681, 296] on button "Delete" at bounding box center [689, 305] width 42 height 18
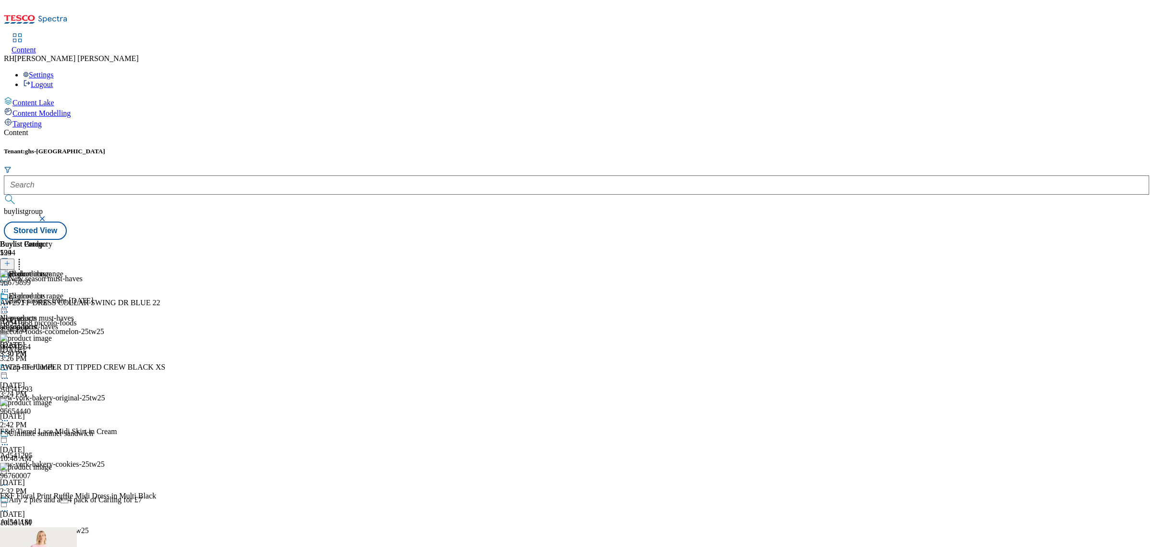
click at [10, 302] on icon at bounding box center [5, 307] width 10 height 10
click at [45, 322] on button "Edit" at bounding box center [31, 327] width 25 height 11
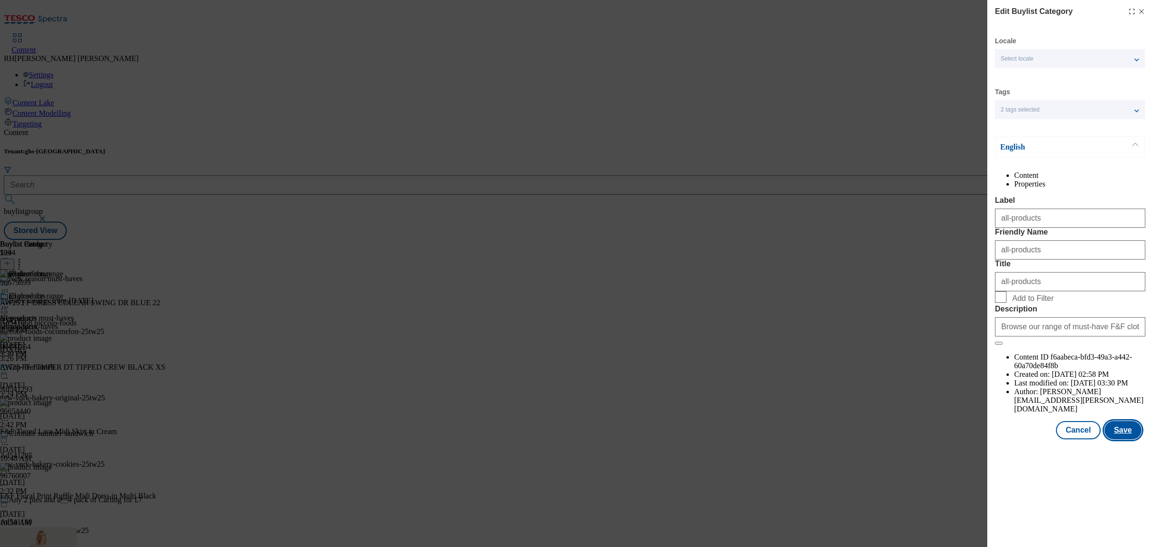
click at [1123, 439] on button "Save" at bounding box center [1123, 430] width 37 height 18
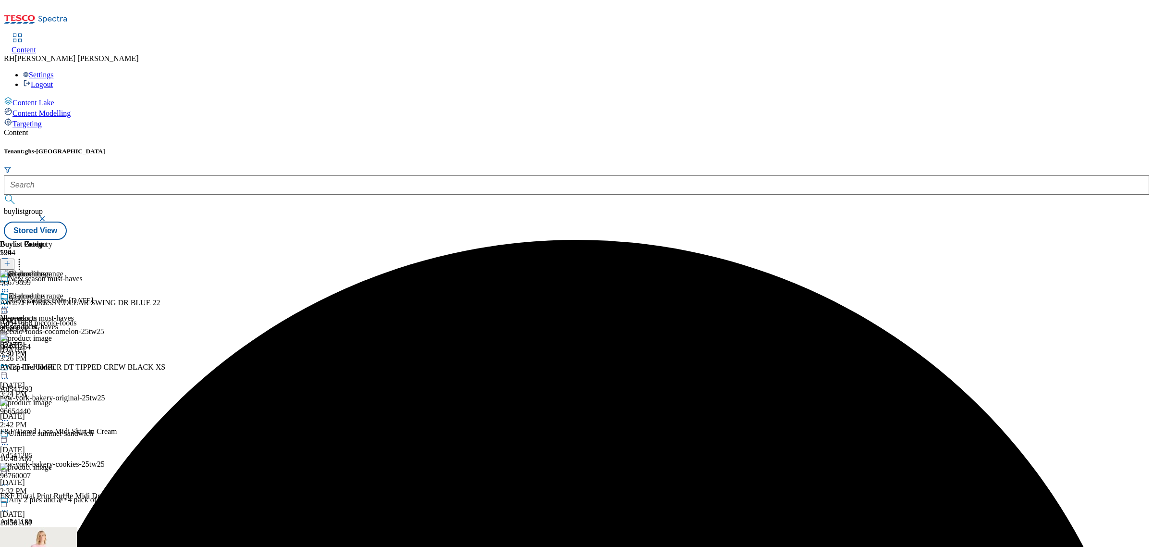
click at [10, 302] on icon at bounding box center [5, 307] width 10 height 10
click at [52, 368] on span "Preview" at bounding box center [41, 371] width 23 height 7
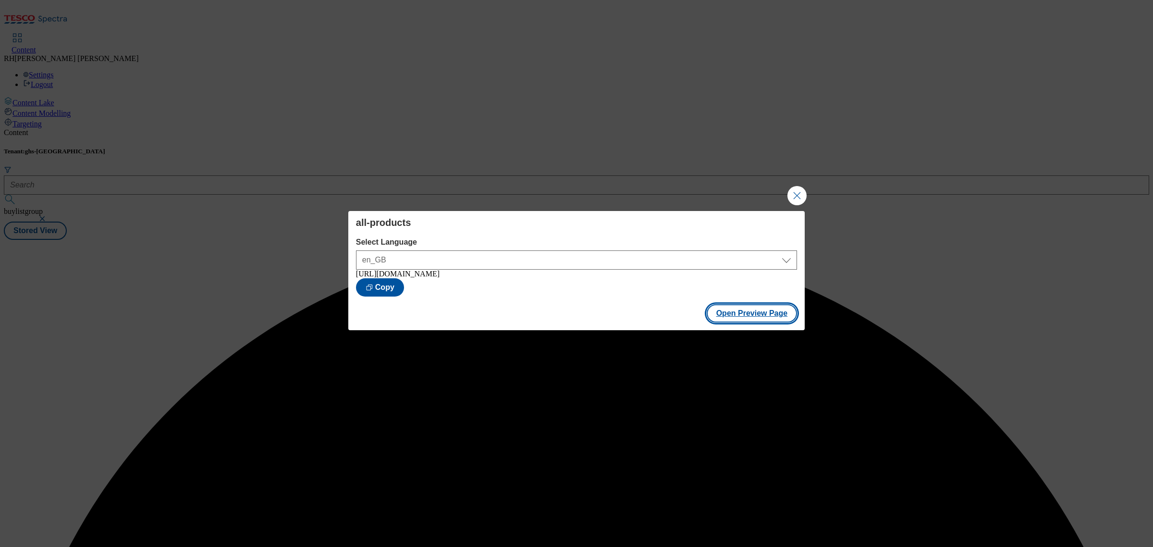
click at [745, 316] on button "Open Preview Page" at bounding box center [752, 313] width 91 height 18
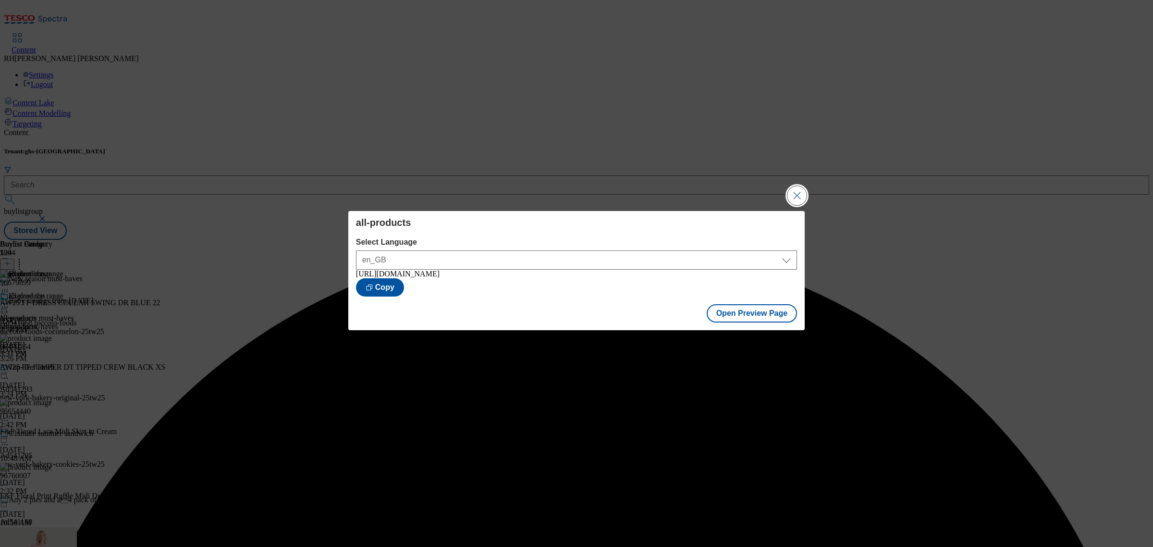
click at [792, 188] on button "Close Modal" at bounding box center [797, 195] width 19 height 19
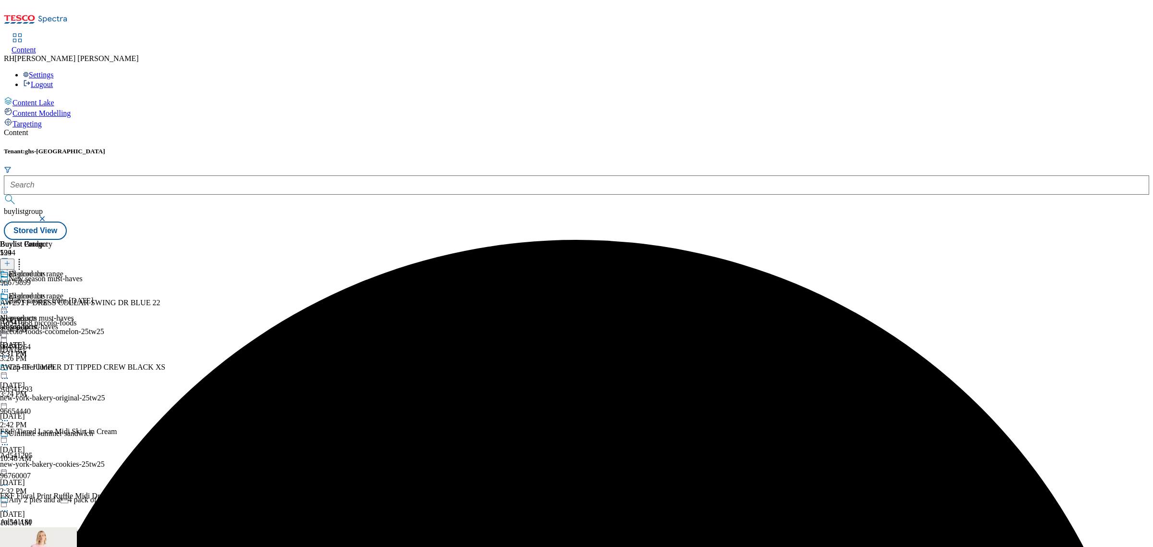
click at [10, 302] on icon at bounding box center [5, 307] width 10 height 10
click at [51, 401] on span "Publish" at bounding box center [40, 404] width 21 height 7
